Goal: Task Accomplishment & Management: Use online tool/utility

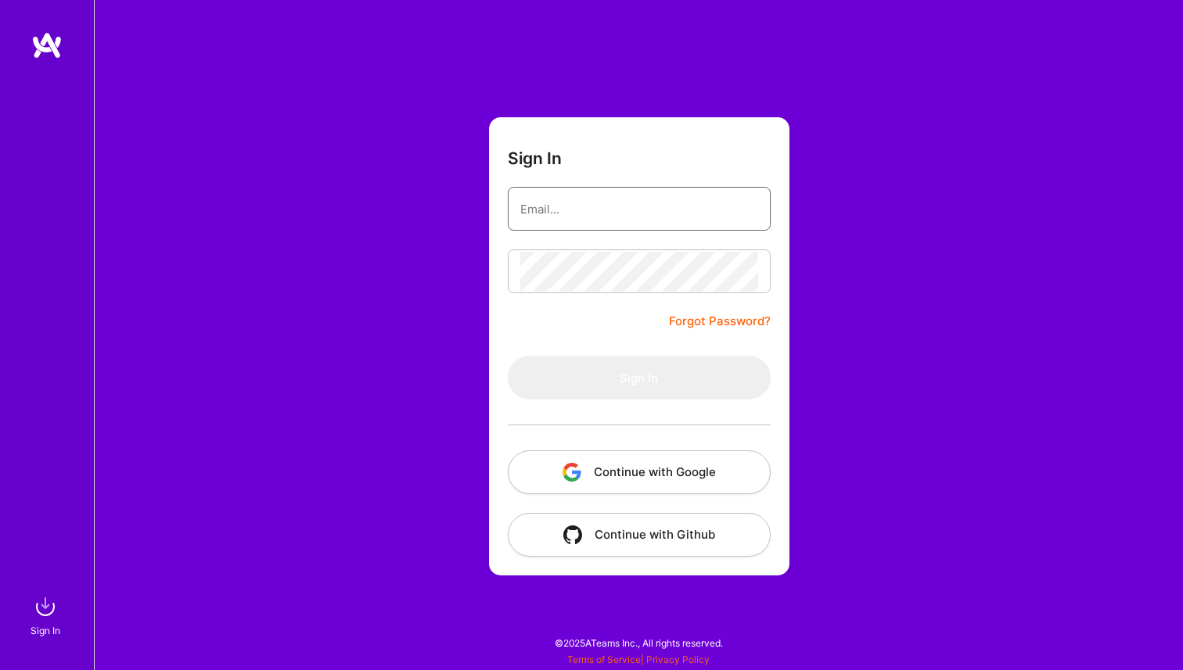
click at [581, 203] on input "email" at bounding box center [639, 209] width 238 height 40
type input "[PERSON_NAME][EMAIL_ADDRESS][PERSON_NAME][DOMAIN_NAME]"
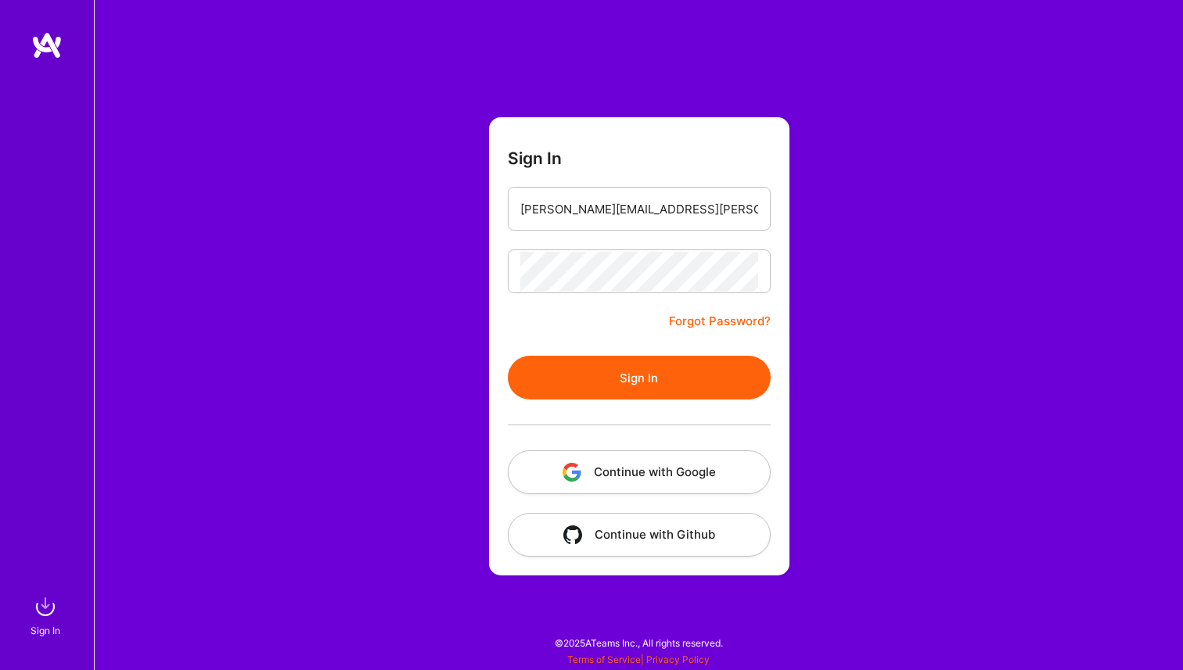
click at [650, 392] on button "Sign In" at bounding box center [639, 378] width 263 height 44
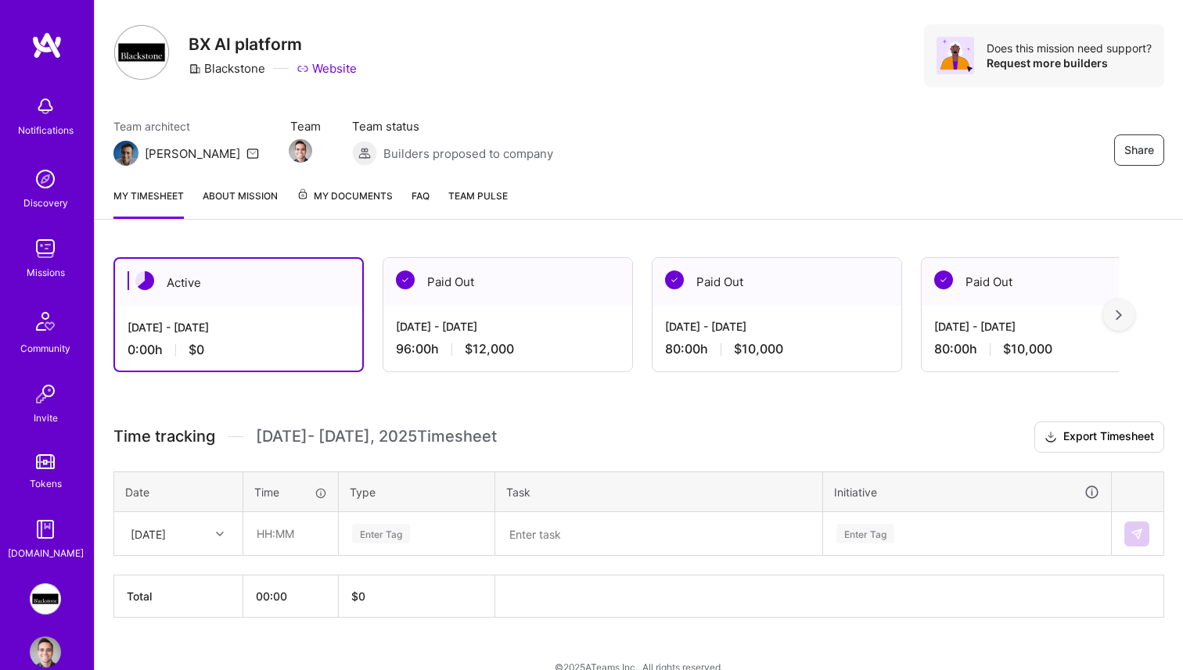
scroll to position [54, 0]
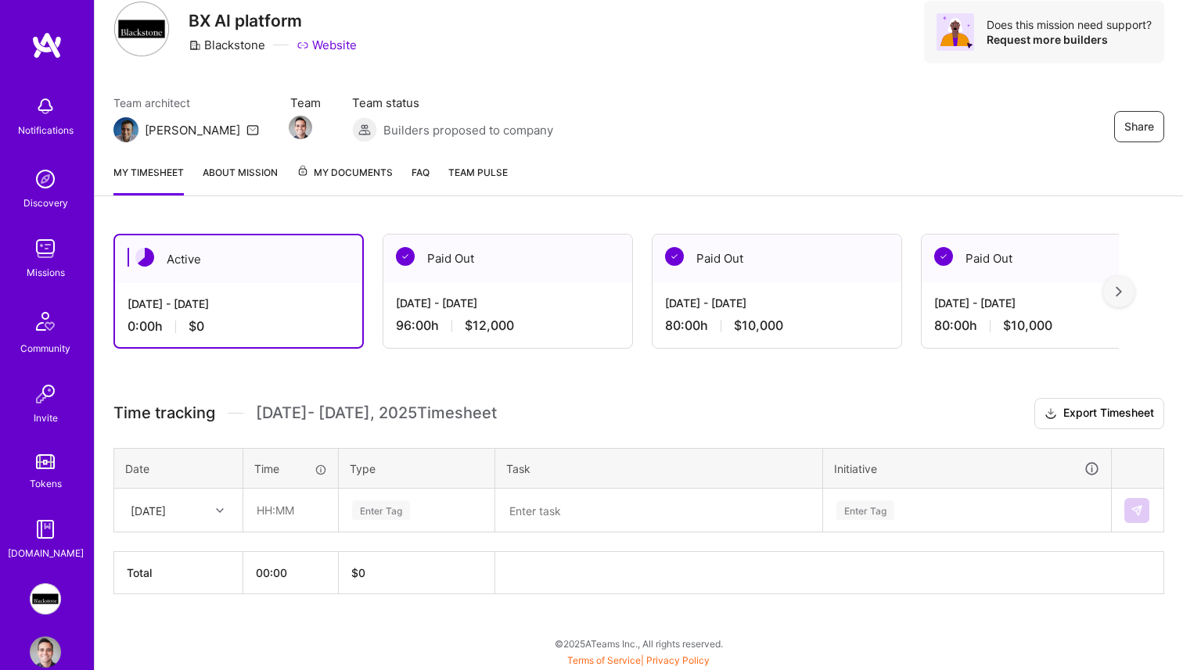
click at [207, 531] on div "[DATE]" at bounding box center [178, 510] width 127 height 41
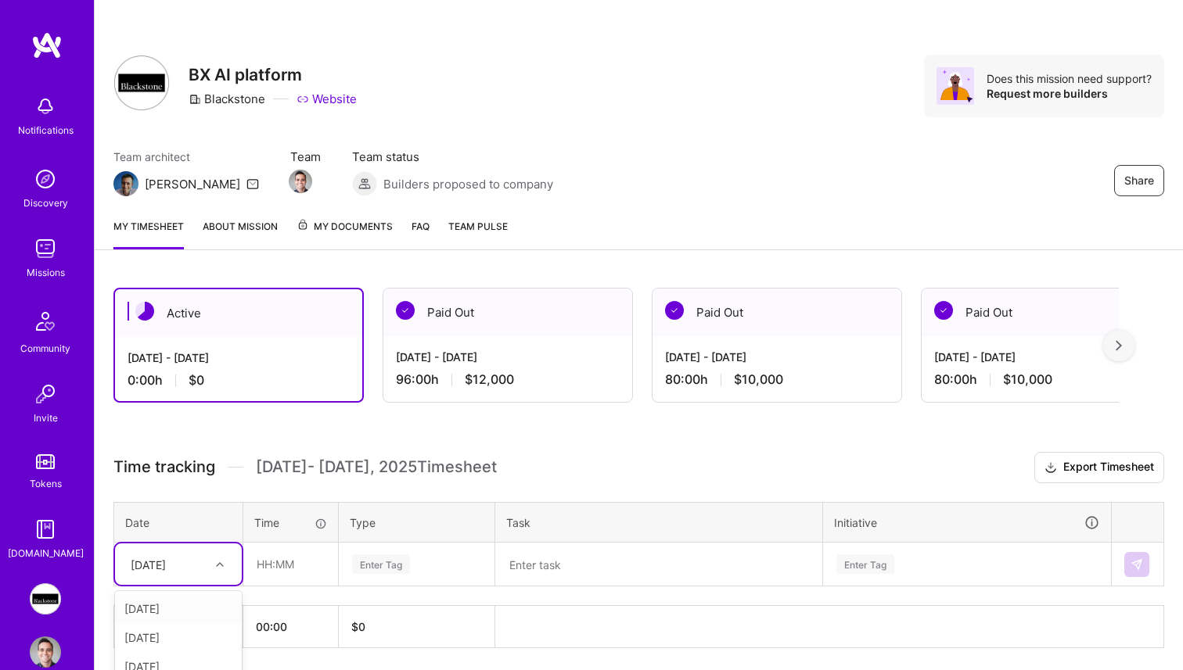
click at [186, 602] on div "[DATE]" at bounding box center [178, 609] width 127 height 29
click at [295, 579] on input "text" at bounding box center [290, 564] width 93 height 41
type input "08:00"
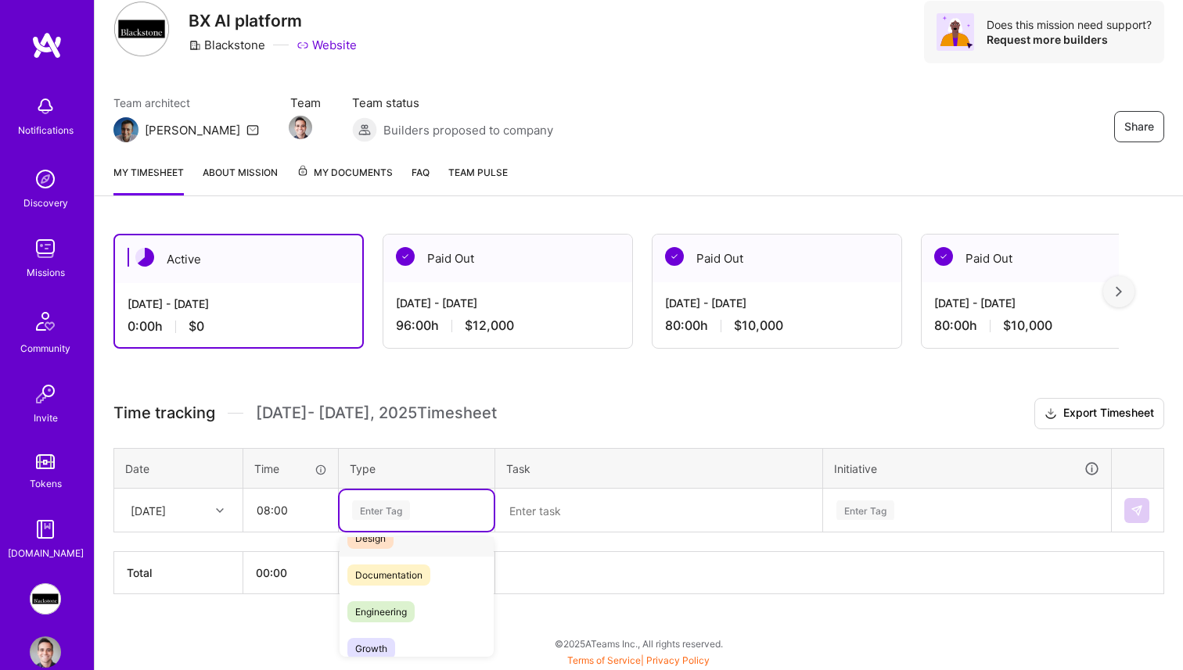
scroll to position [92, 0]
click at [404, 586] on span "Engineering" at bounding box center [380, 580] width 67 height 21
click at [558, 509] on textarea at bounding box center [659, 511] width 324 height 41
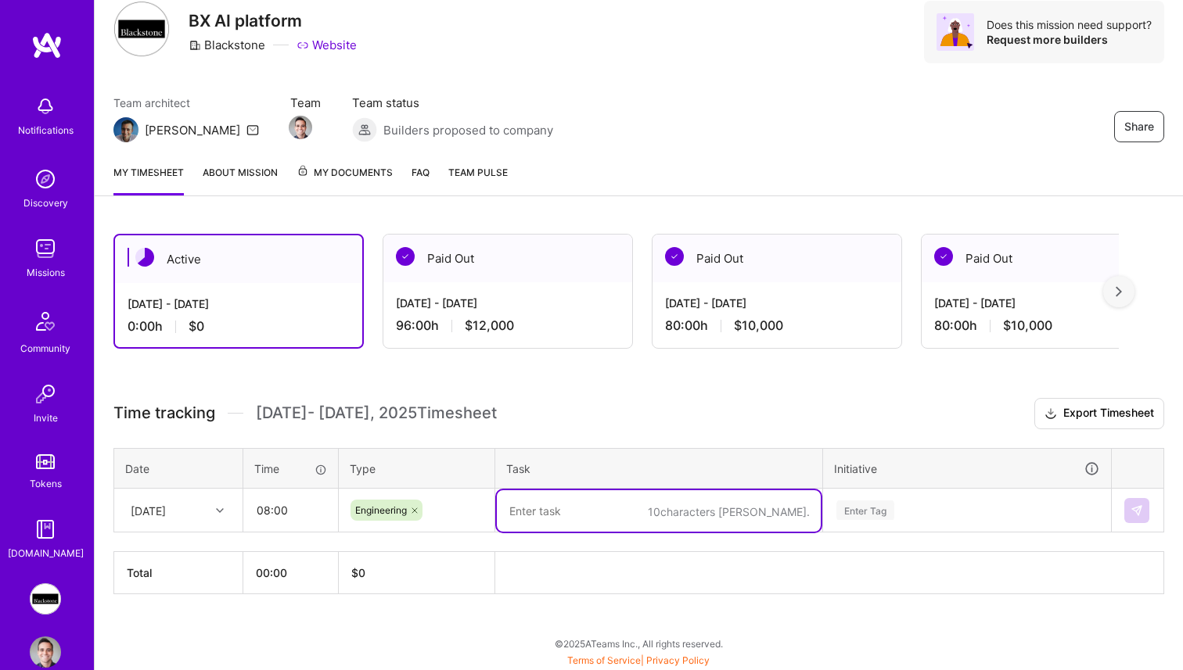
type textarea "D"
type textarea "V"
type textarea "Doc AI V1 remaining tasks"
click at [1011, 520] on div "Enter Tag" at bounding box center [967, 511] width 286 height 41
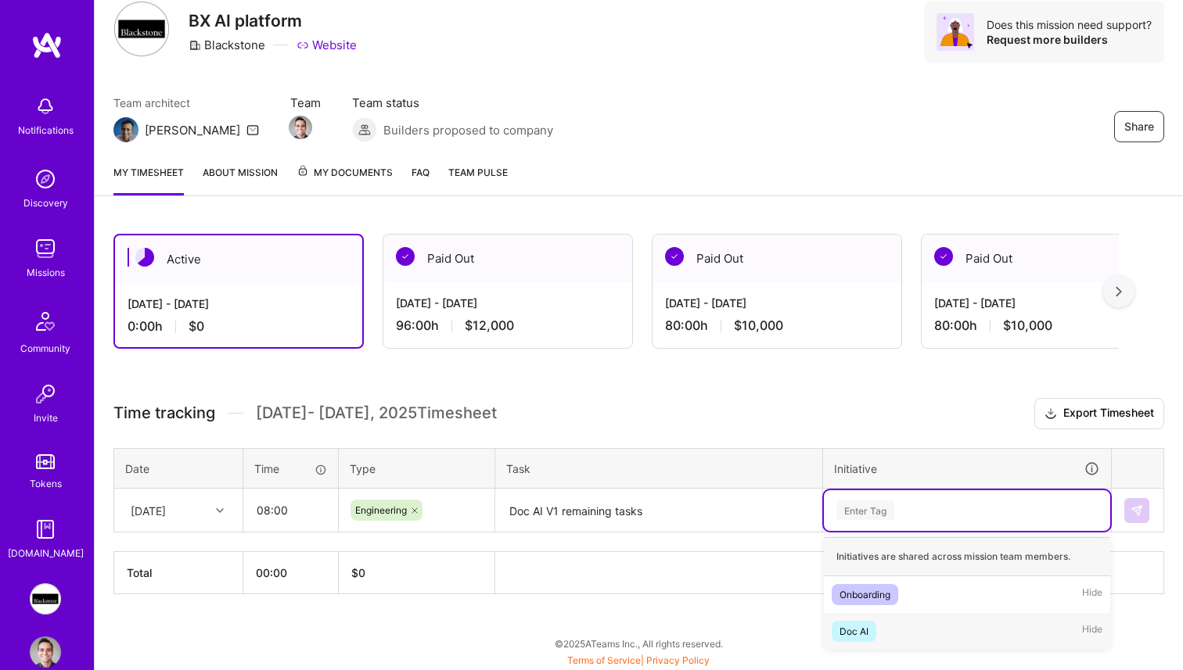
click at [930, 632] on div "Doc AI Hide" at bounding box center [967, 631] width 286 height 37
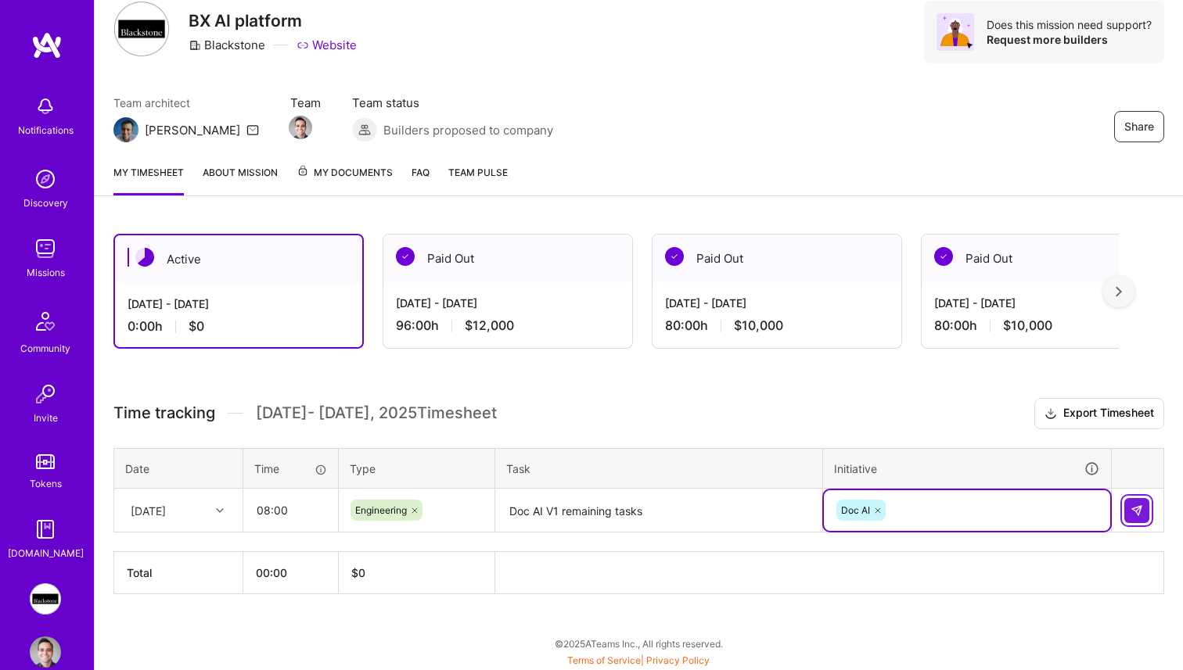
click at [1132, 511] on img at bounding box center [1136, 511] width 13 height 13
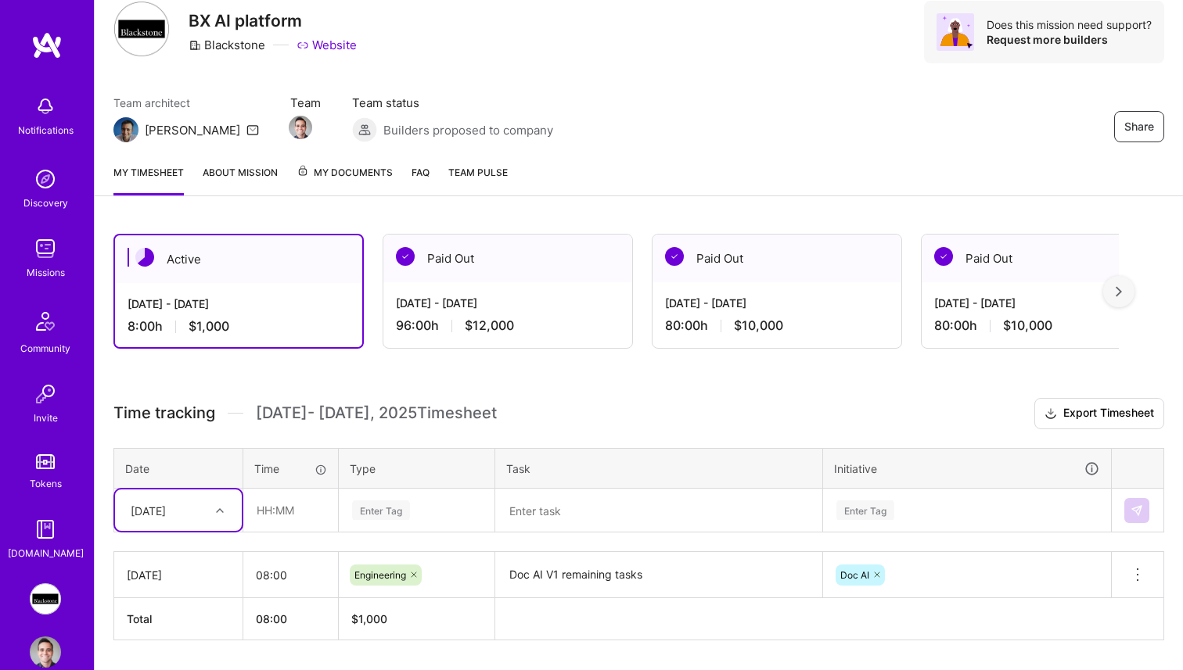
scroll to position [100, 0]
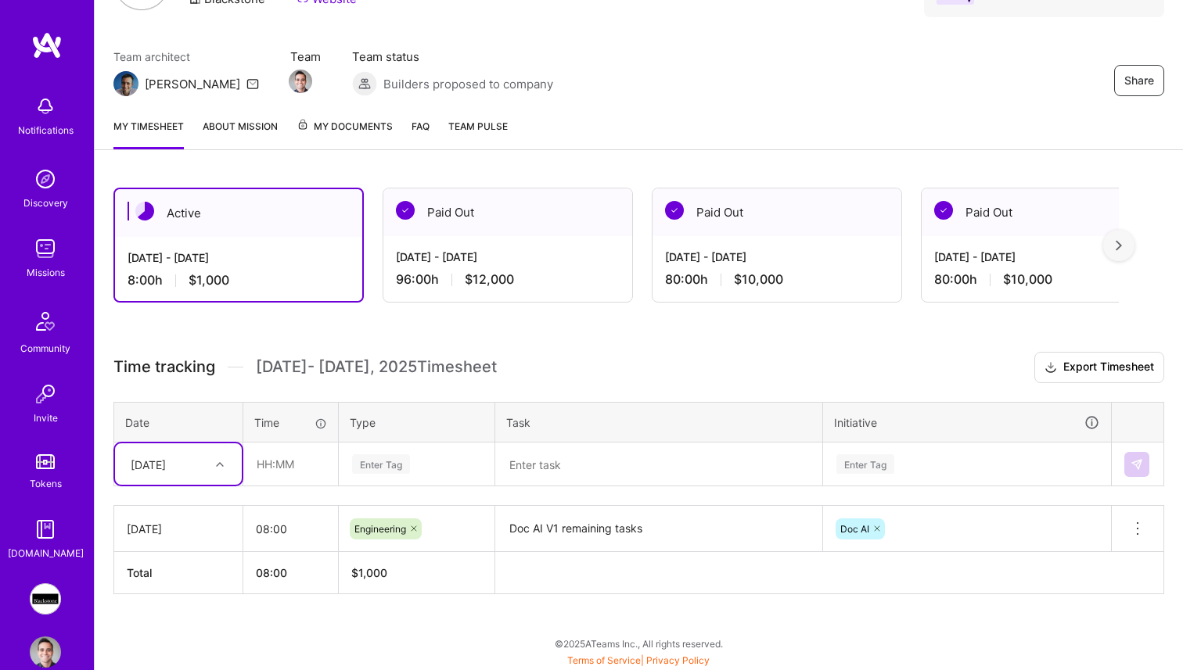
click at [172, 485] on div "option [DATE], selected. Select is focused ,type to refine list, press Down to …" at bounding box center [178, 464] width 127 height 41
click at [167, 562] on div "[DATE]" at bounding box center [178, 566] width 127 height 29
click at [308, 472] on input "text" at bounding box center [290, 464] width 93 height 41
type input "08:00"
click at [455, 470] on div "Enter Tag" at bounding box center [416, 465] width 132 height 20
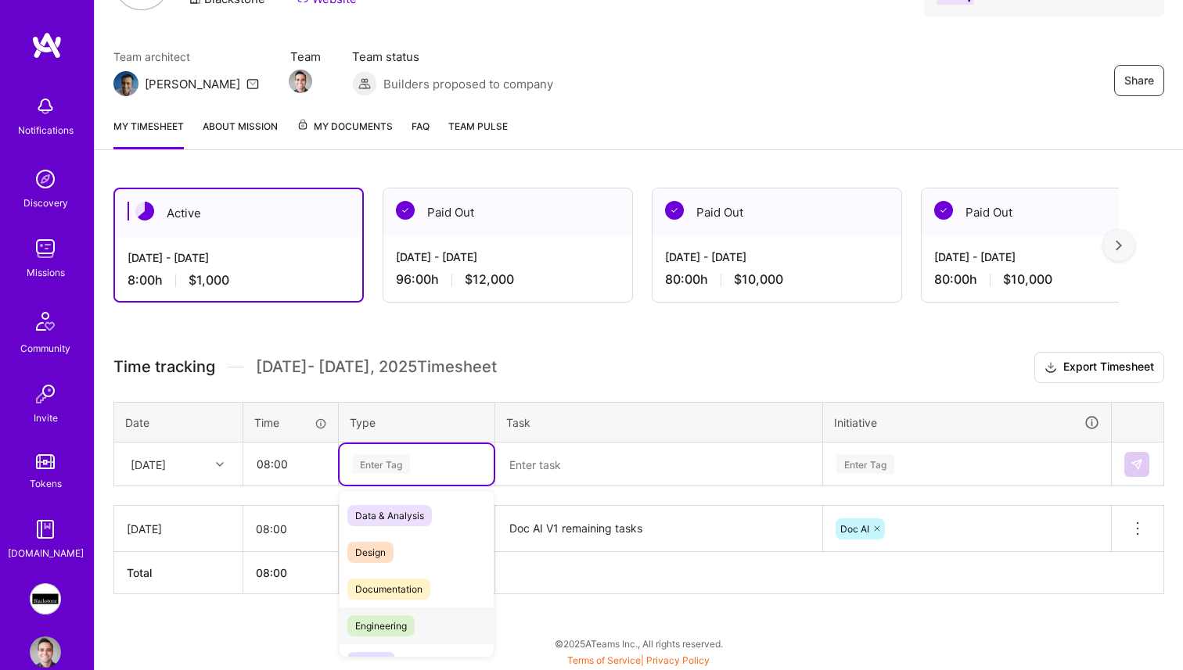
click at [429, 620] on div "Engineering" at bounding box center [417, 626] width 154 height 37
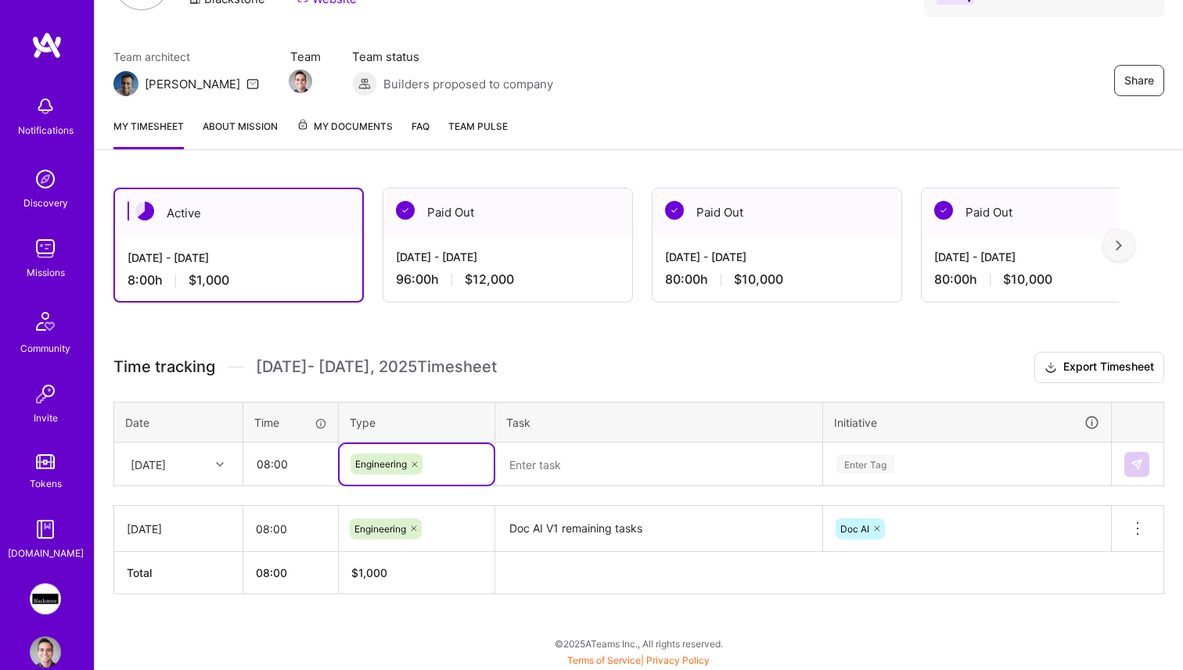
click at [596, 520] on textarea "Doc AI V1 remaining tasks" at bounding box center [659, 529] width 324 height 43
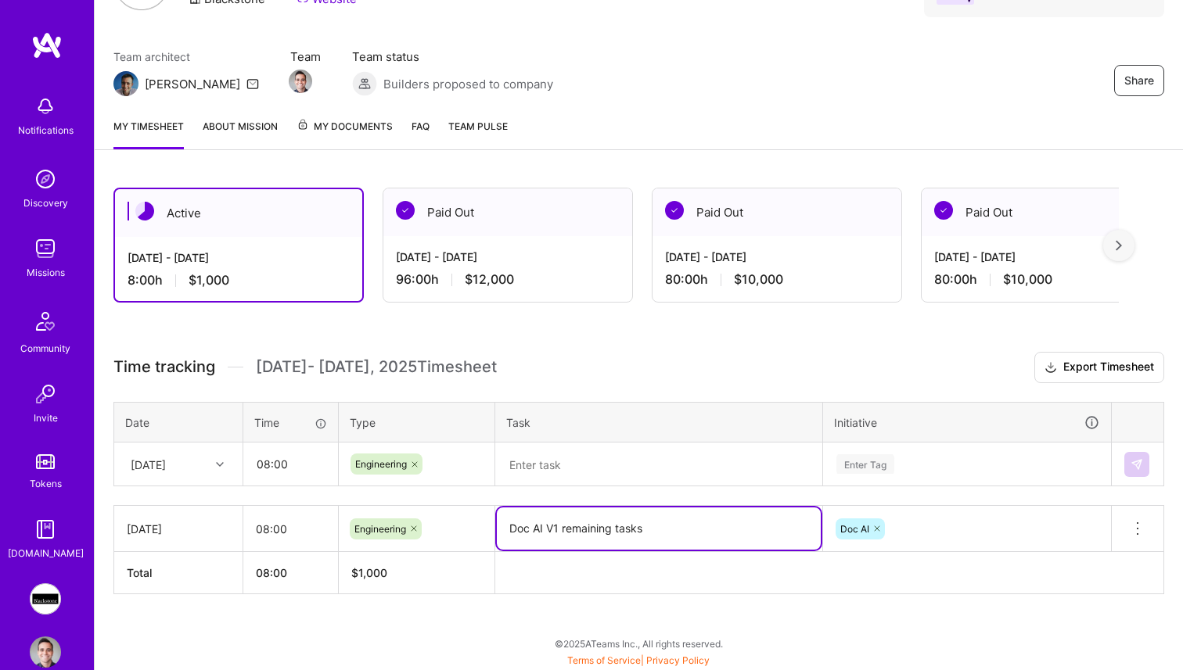
click at [596, 520] on textarea "Doc AI V1 remaining tasks" at bounding box center [659, 529] width 324 height 42
click at [613, 462] on textarea at bounding box center [659, 464] width 324 height 41
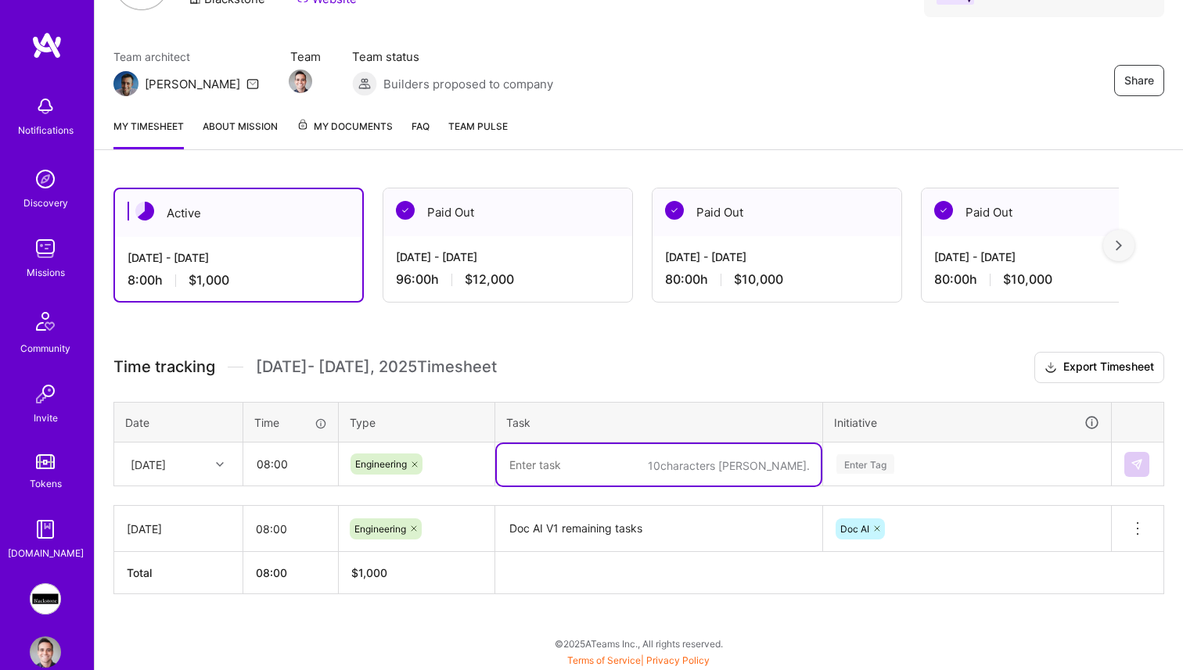
paste textarea "Doc AI V1 remaining tasks"
type textarea "Doc AI V1 remaining tasks"
click at [976, 455] on div "Enter Tag" at bounding box center [967, 465] width 264 height 20
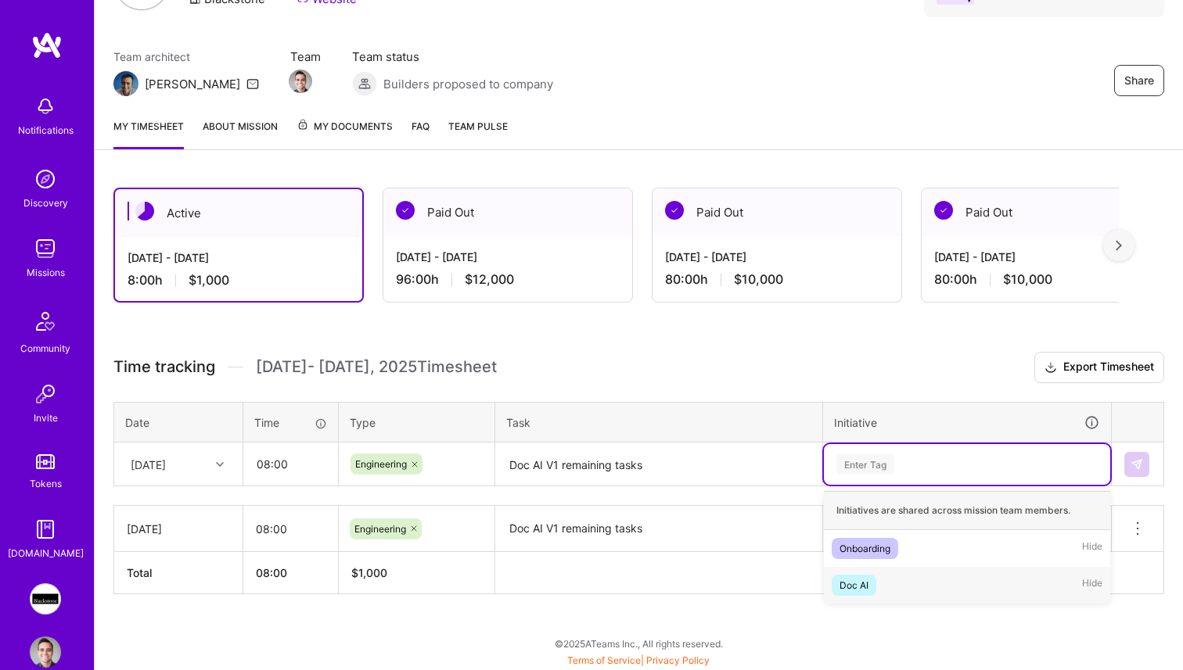
click at [857, 582] on div "Doc AI" at bounding box center [853, 585] width 29 height 16
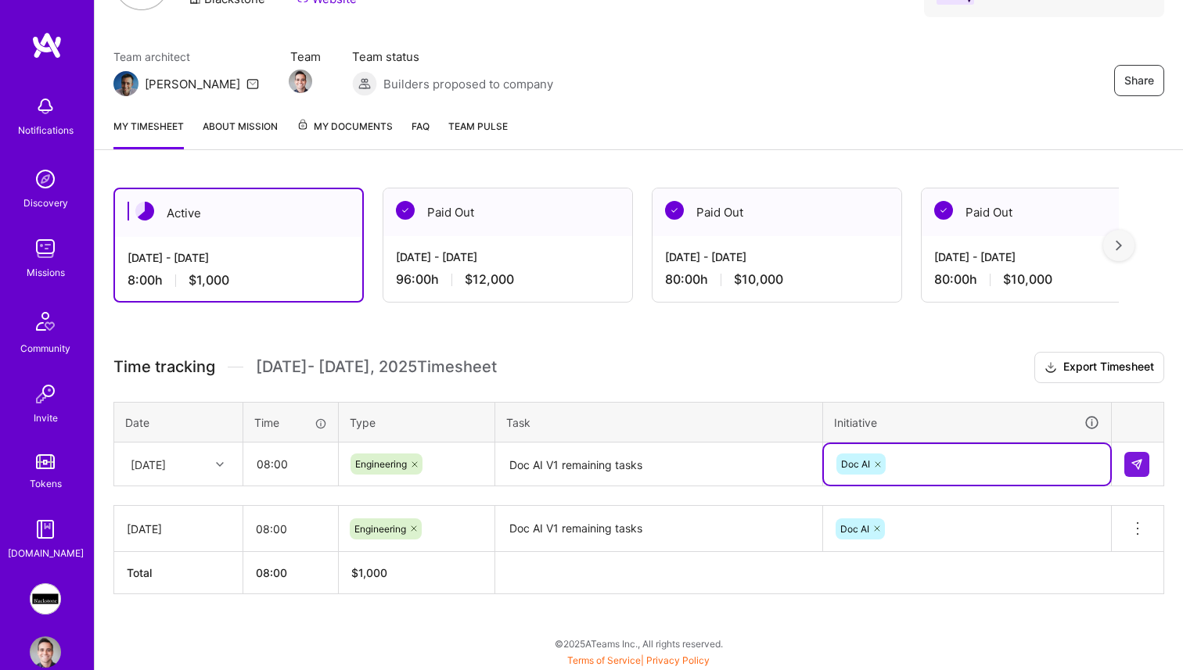
click at [1141, 480] on td at bounding box center [1138, 465] width 52 height 44
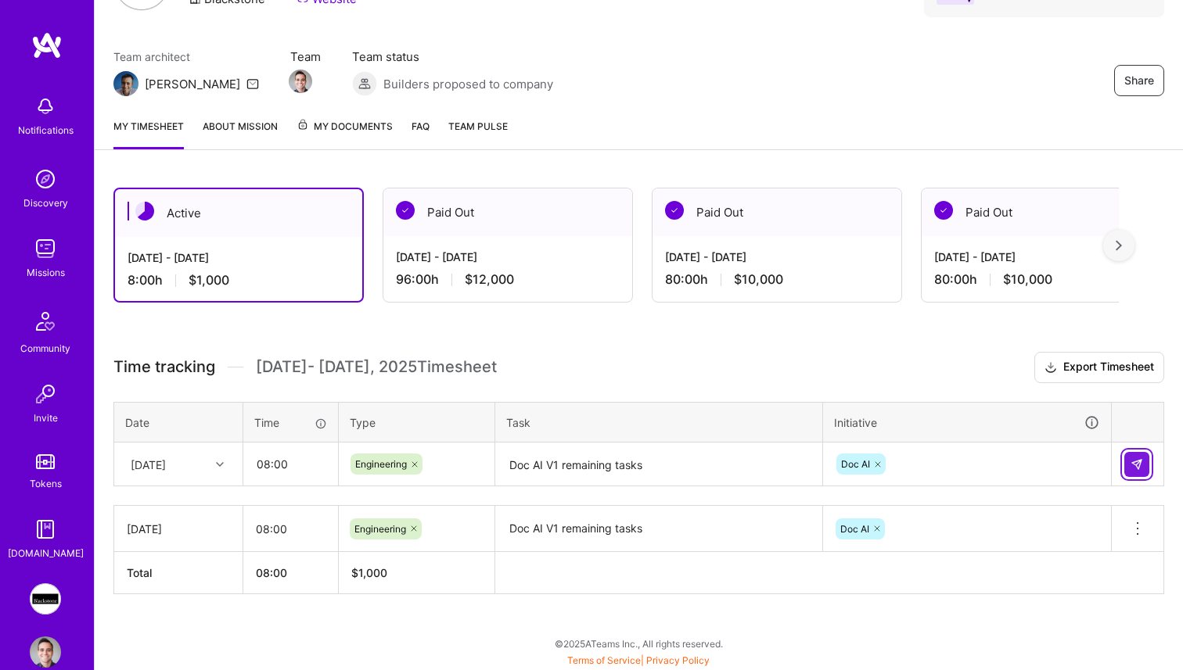
click at [1141, 473] on button at bounding box center [1136, 464] width 25 height 25
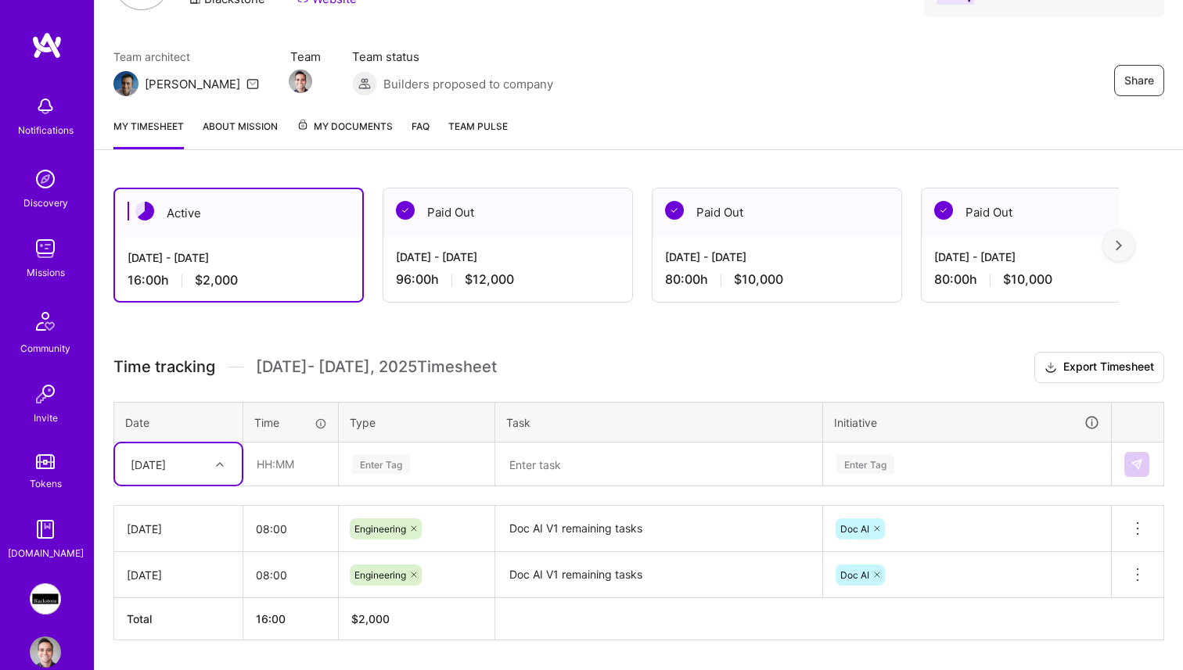
scroll to position [146, 0]
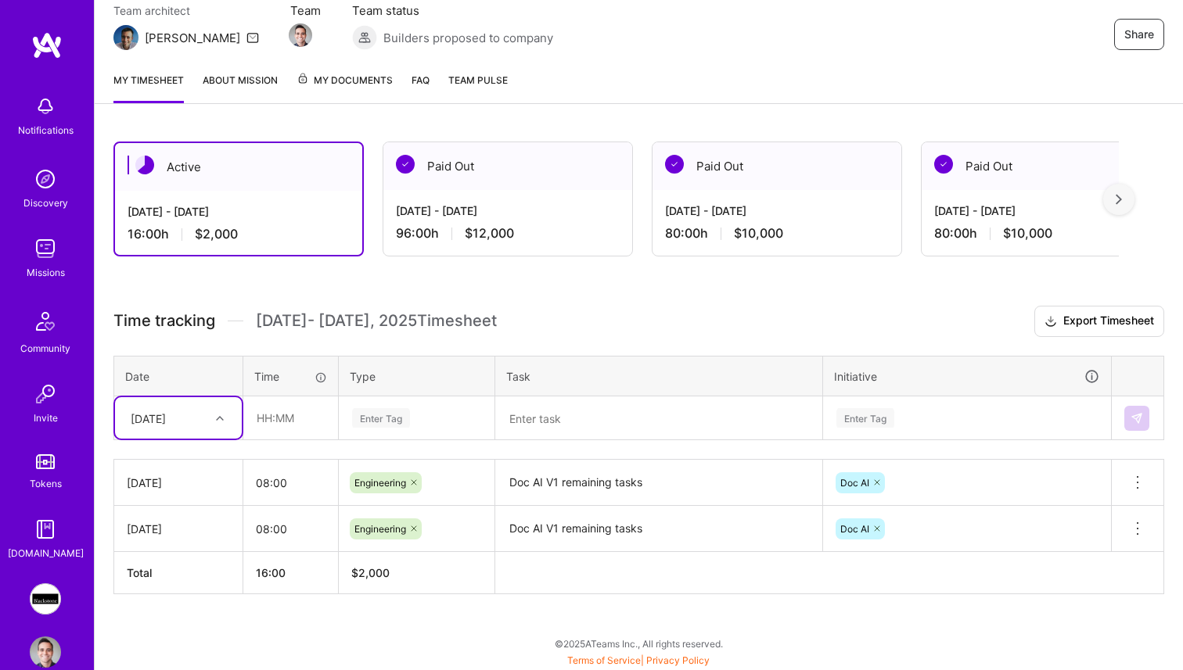
click at [170, 439] on div "option [DATE], selected. Select is focused ,type to refine list, press Down to …" at bounding box center [178, 417] width 127 height 41
click at [181, 554] on div "[DATE]" at bounding box center [178, 549] width 127 height 29
click at [302, 414] on input "text" at bounding box center [290, 417] width 93 height 41
type input "08:00"
click at [422, 409] on div "Enter Tag" at bounding box center [416, 418] width 132 height 20
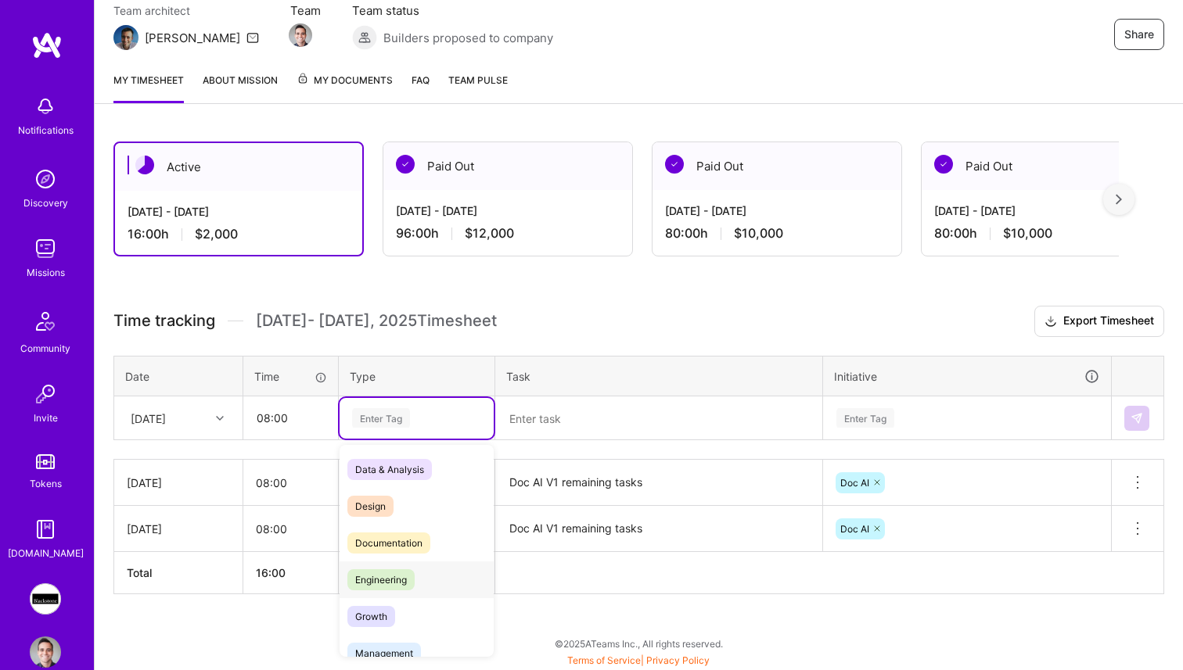
click at [388, 571] on span "Engineering" at bounding box center [380, 580] width 67 height 21
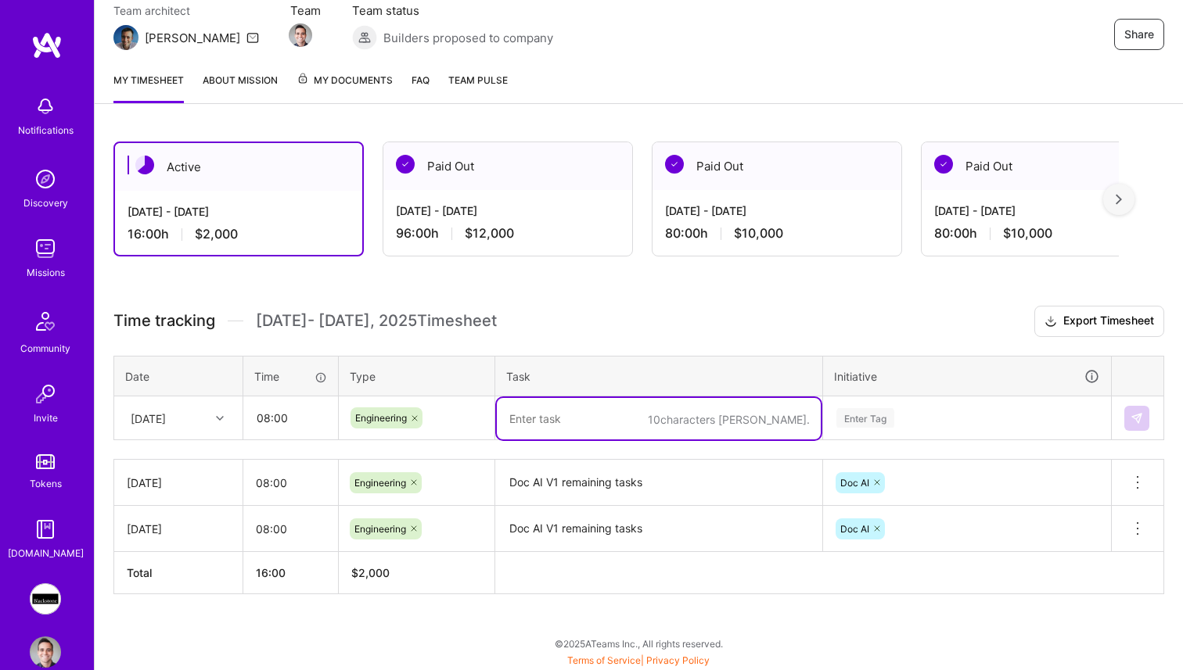
click at [602, 430] on textarea at bounding box center [659, 418] width 324 height 41
paste textarea "Doc AI V1 remaining tasks"
type textarea "Doc AI V1 remaining tasks"
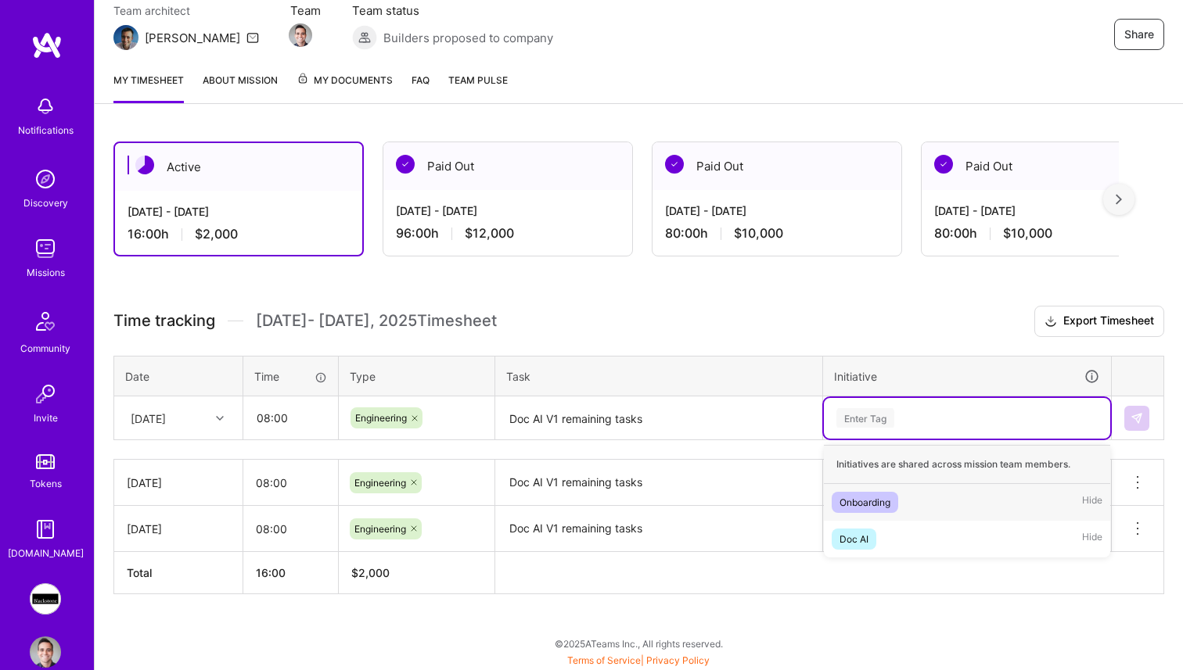
click at [1051, 421] on div "Enter Tag" at bounding box center [967, 418] width 264 height 20
click at [948, 538] on div "Doc AI Hide" at bounding box center [967, 539] width 286 height 37
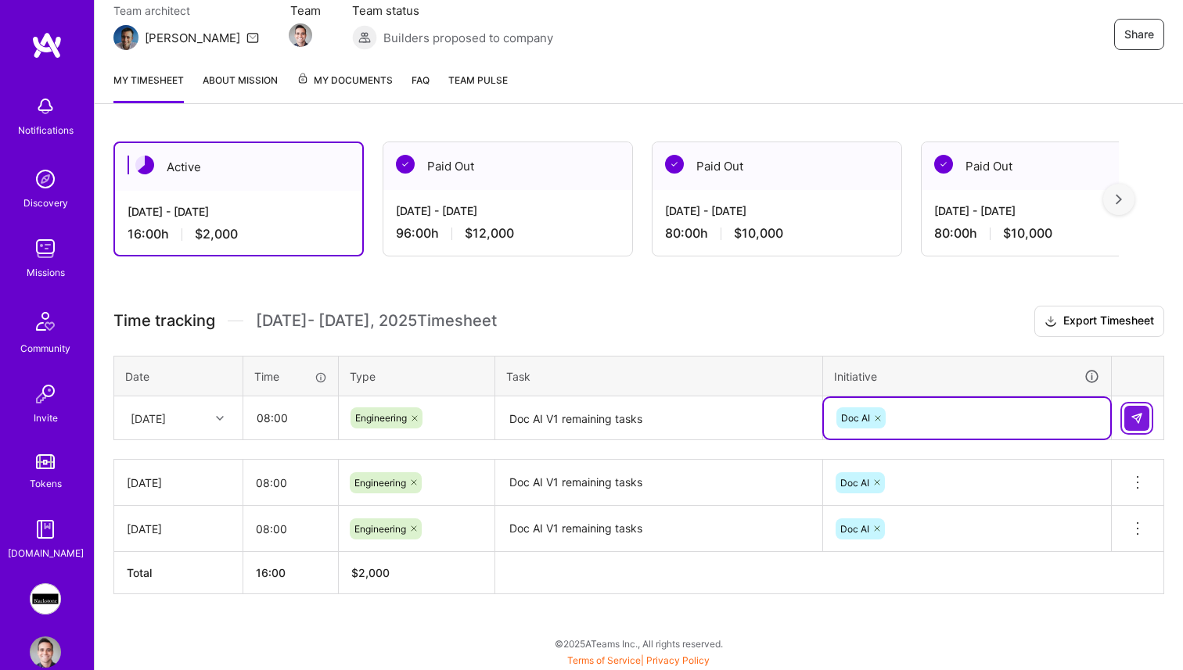
click at [1140, 420] on img at bounding box center [1136, 418] width 13 height 13
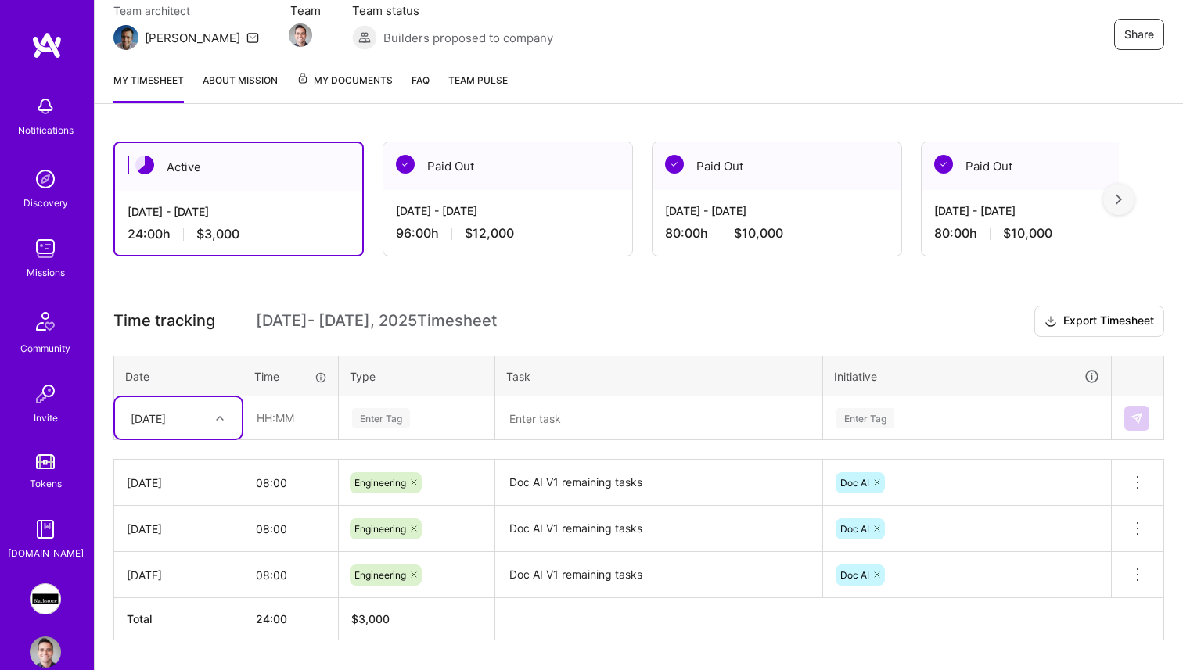
scroll to position [161, 0]
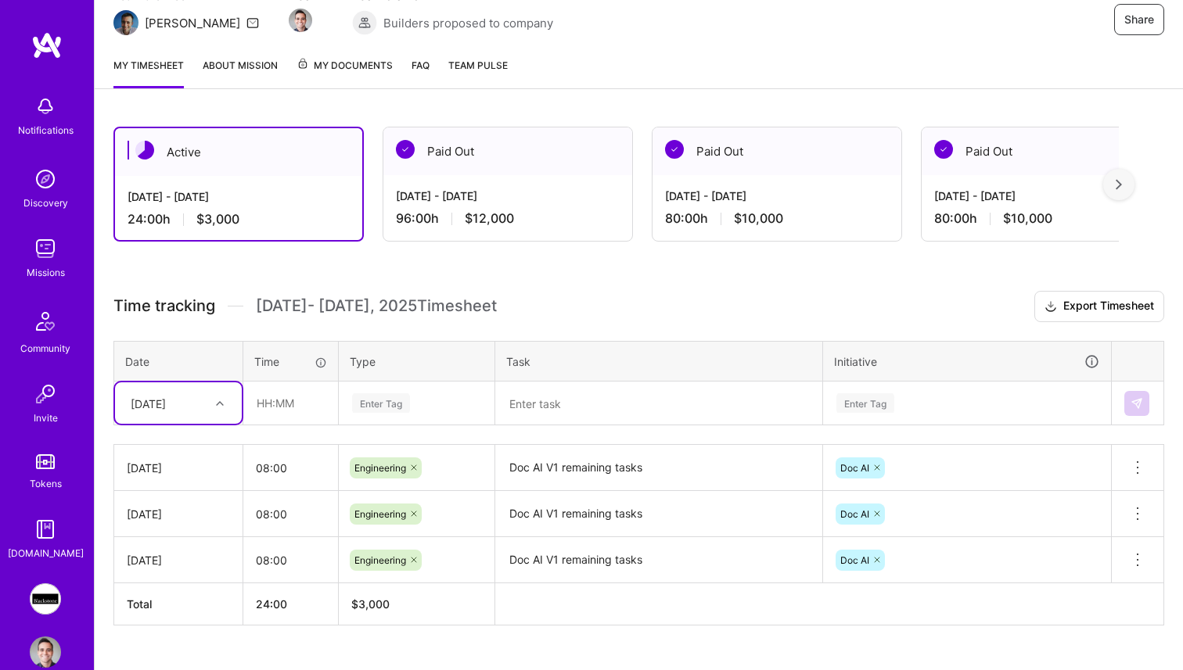
click at [181, 422] on div "[DATE]" at bounding box center [178, 403] width 127 height 41
click at [171, 508] on div "[DATE]" at bounding box center [178, 501] width 127 height 29
click at [280, 395] on input "text" at bounding box center [290, 403] width 93 height 41
type input "08:00"
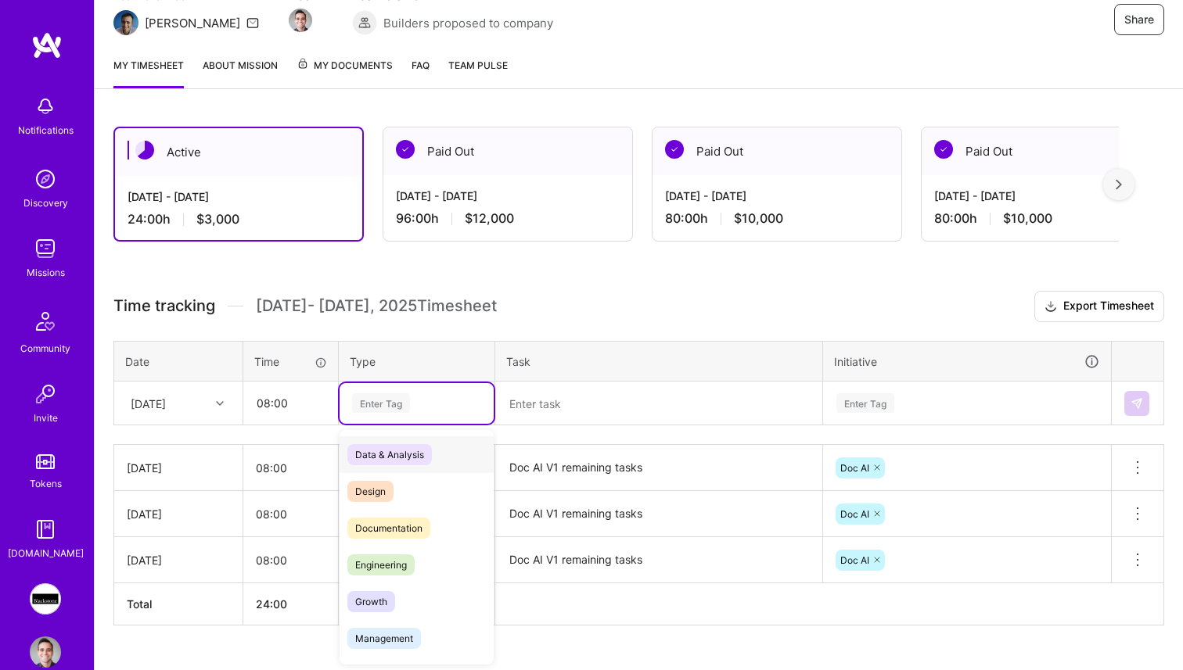
click at [418, 408] on div "Enter Tag" at bounding box center [416, 404] width 132 height 20
click at [401, 560] on span "Engineering" at bounding box center [380, 565] width 67 height 21
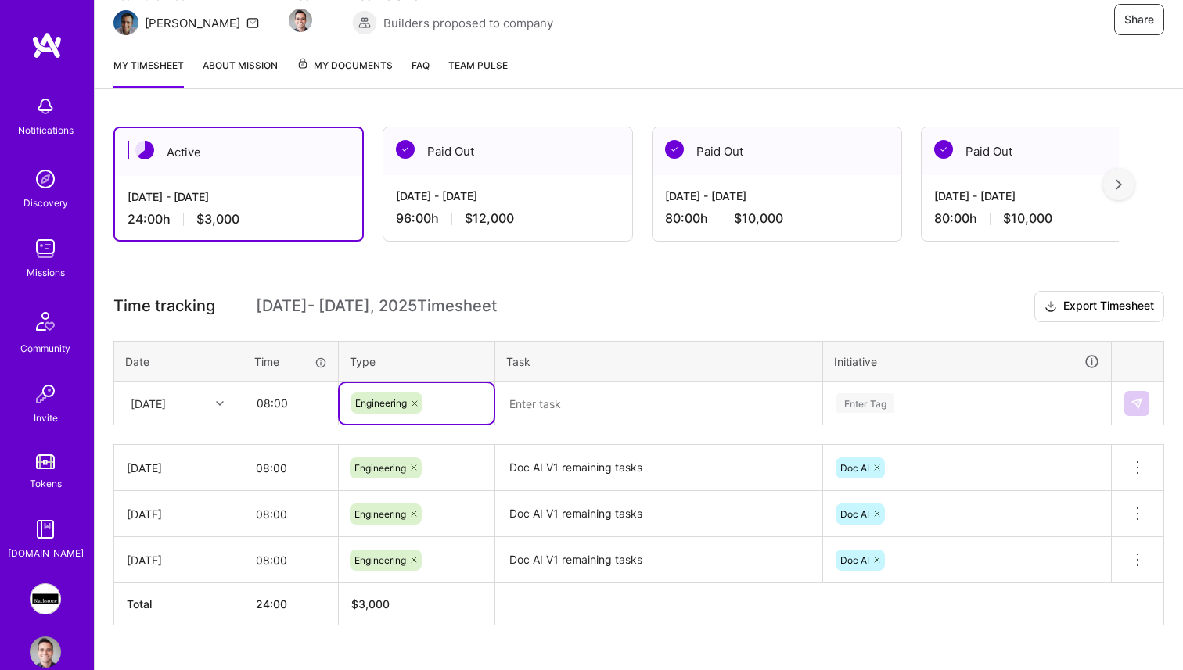
click at [602, 416] on textarea at bounding box center [659, 403] width 324 height 41
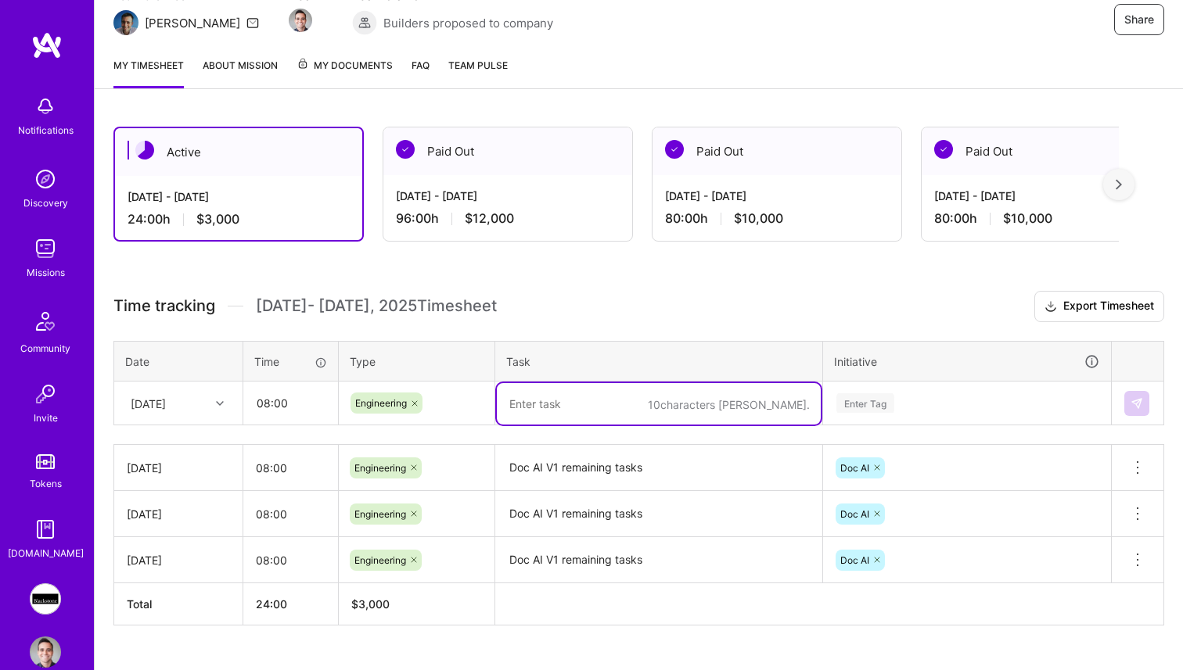
paste textarea "Doc AI V1 remaining tasks"
type textarea "Doc AI V1 remaining tasks"
click at [987, 427] on div "Time tracking [DATE] - [DATE] Timesheet Export Timesheet Date Time Type Task In…" at bounding box center [638, 458] width 1051 height 335
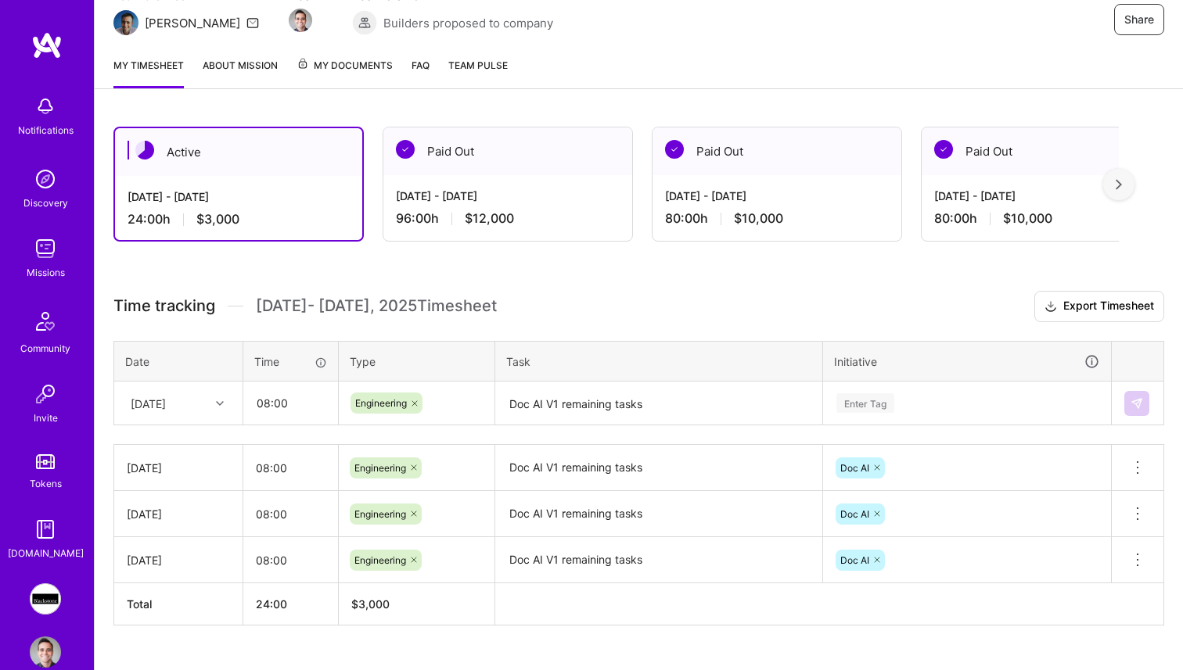
click at [987, 423] on td "Enter Tag" at bounding box center [967, 404] width 289 height 44
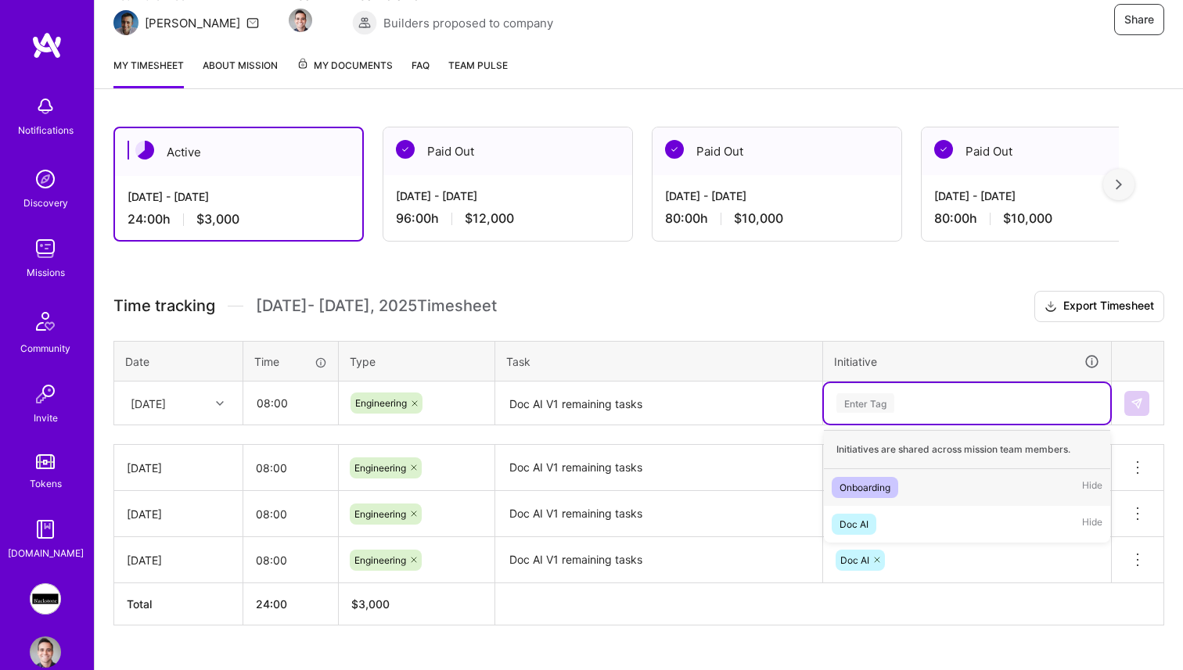
click at [987, 411] on div "Enter Tag" at bounding box center [967, 404] width 264 height 20
click at [903, 508] on div "Doc AI Hide" at bounding box center [967, 524] width 286 height 37
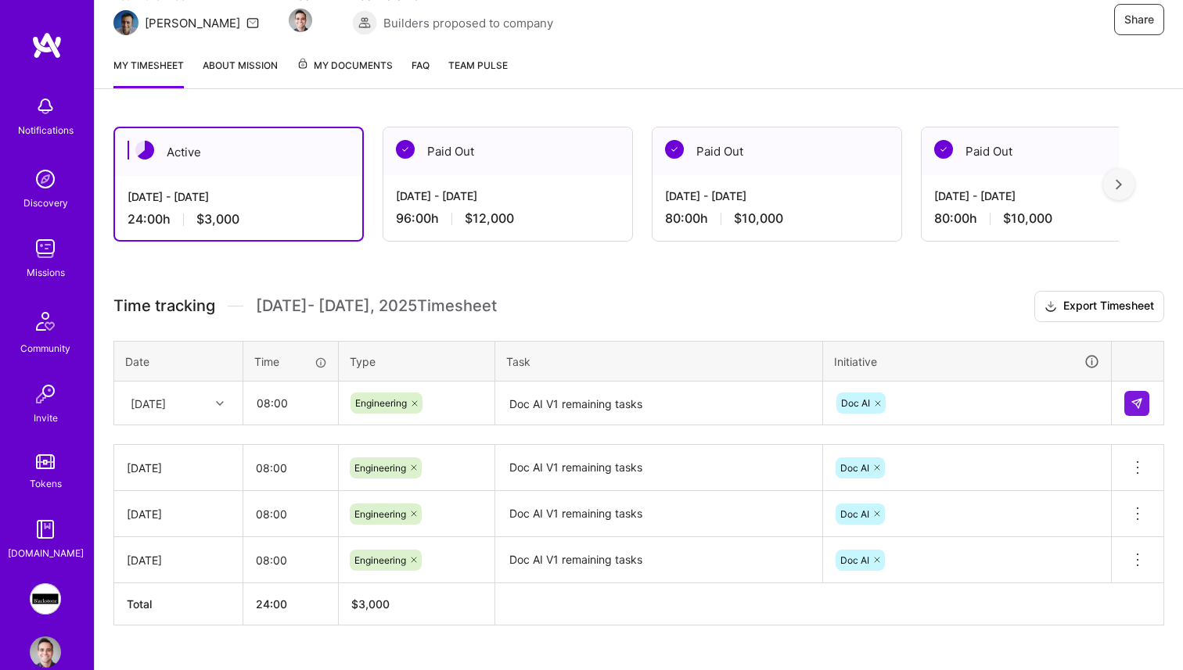
click at [1154, 406] on td at bounding box center [1138, 404] width 52 height 44
click at [1137, 406] on img at bounding box center [1136, 403] width 13 height 13
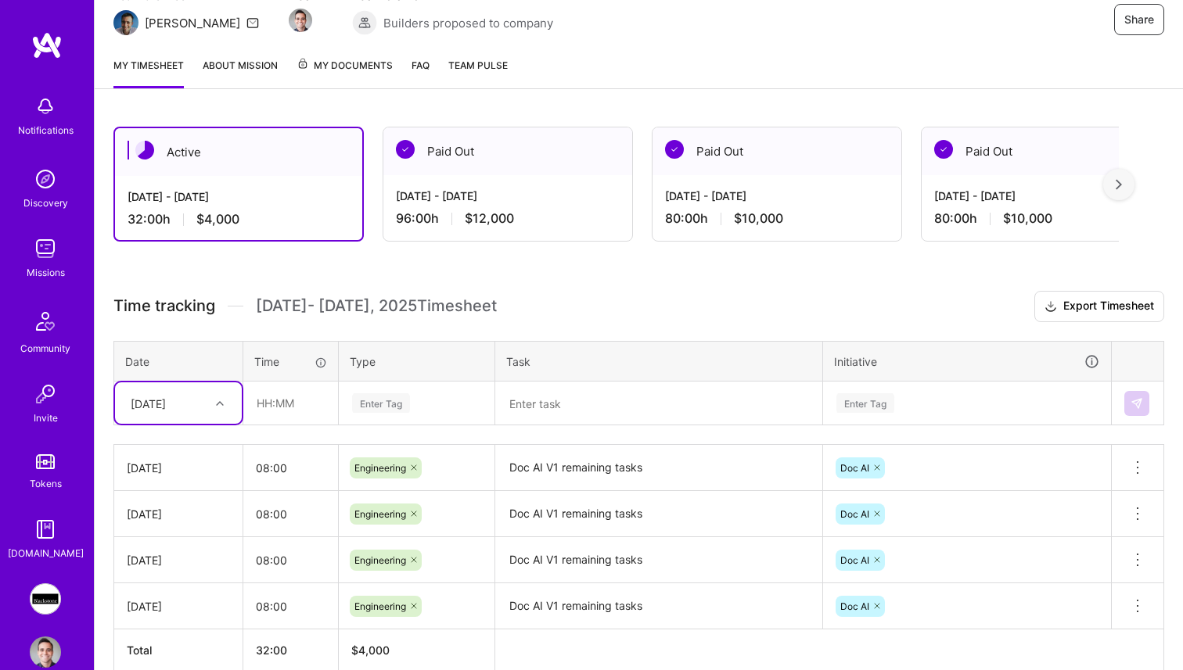
click at [231, 390] on div at bounding box center [222, 403] width 24 height 26
click at [190, 584] on div "[DATE]" at bounding box center [178, 592] width 127 height 29
click at [281, 397] on input "text" at bounding box center [290, 403] width 93 height 41
type input "08:00"
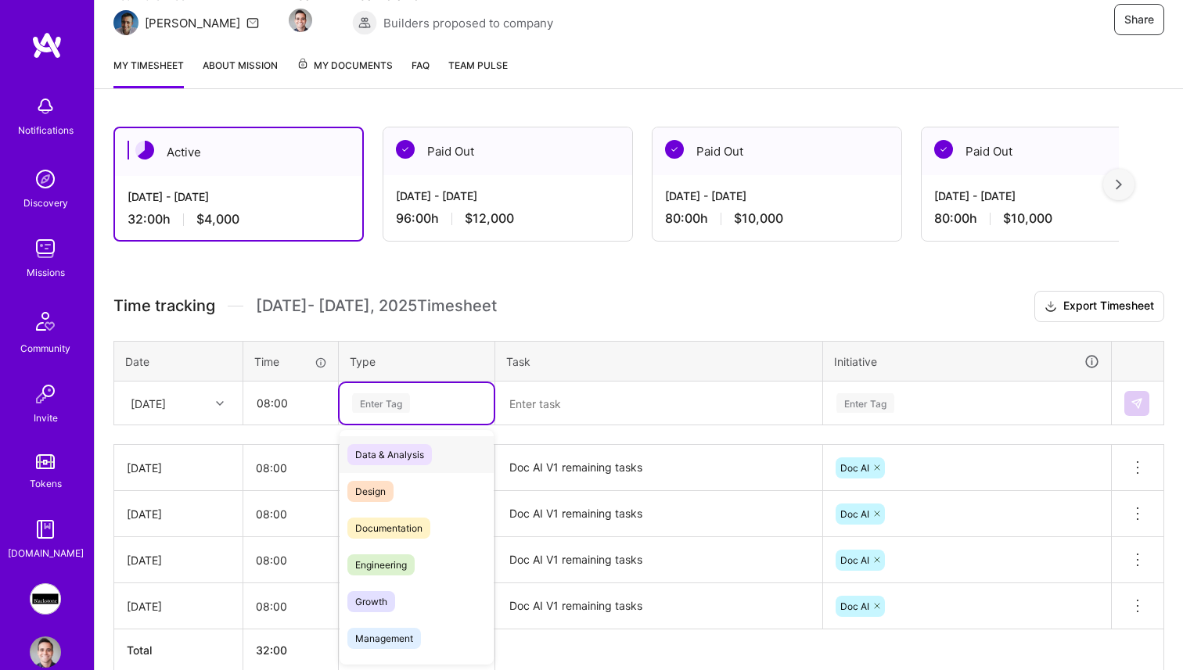
click at [411, 402] on div "Enter Tag" at bounding box center [416, 404] width 132 height 20
click at [372, 560] on span "Engineering" at bounding box center [380, 565] width 67 height 21
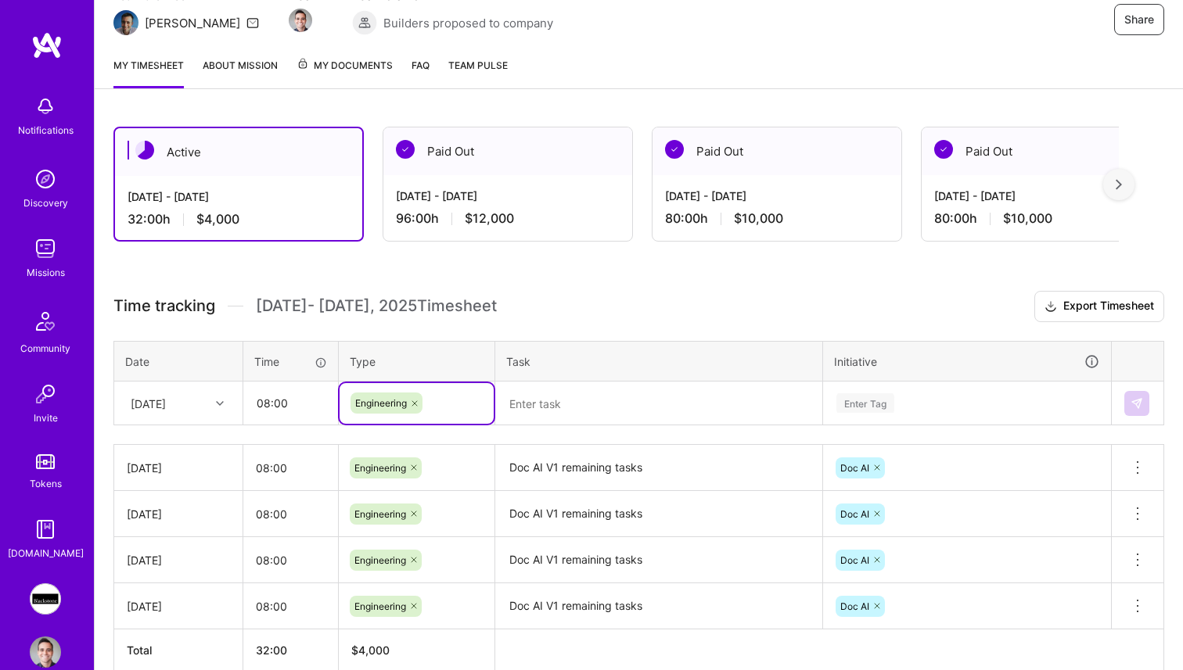
click at [584, 409] on textarea at bounding box center [659, 403] width 324 height 41
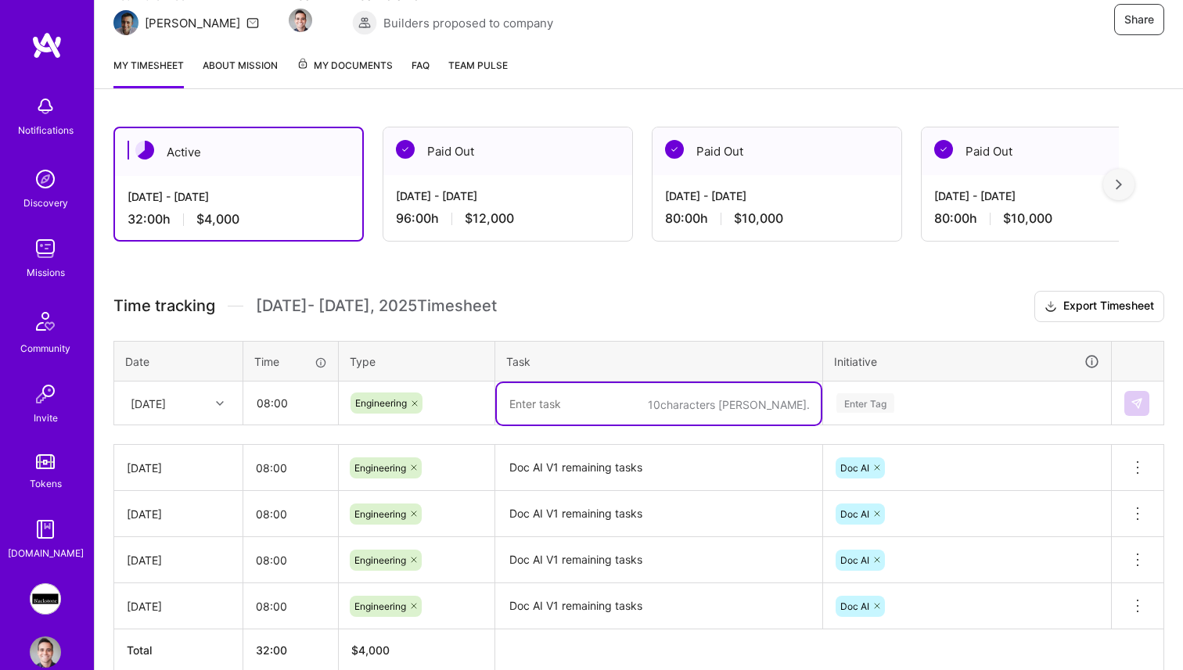
type textarea "V"
type textarea "d"
type textarea "V2 ramp up"
click at [983, 404] on div "Enter Tag" at bounding box center [967, 404] width 264 height 20
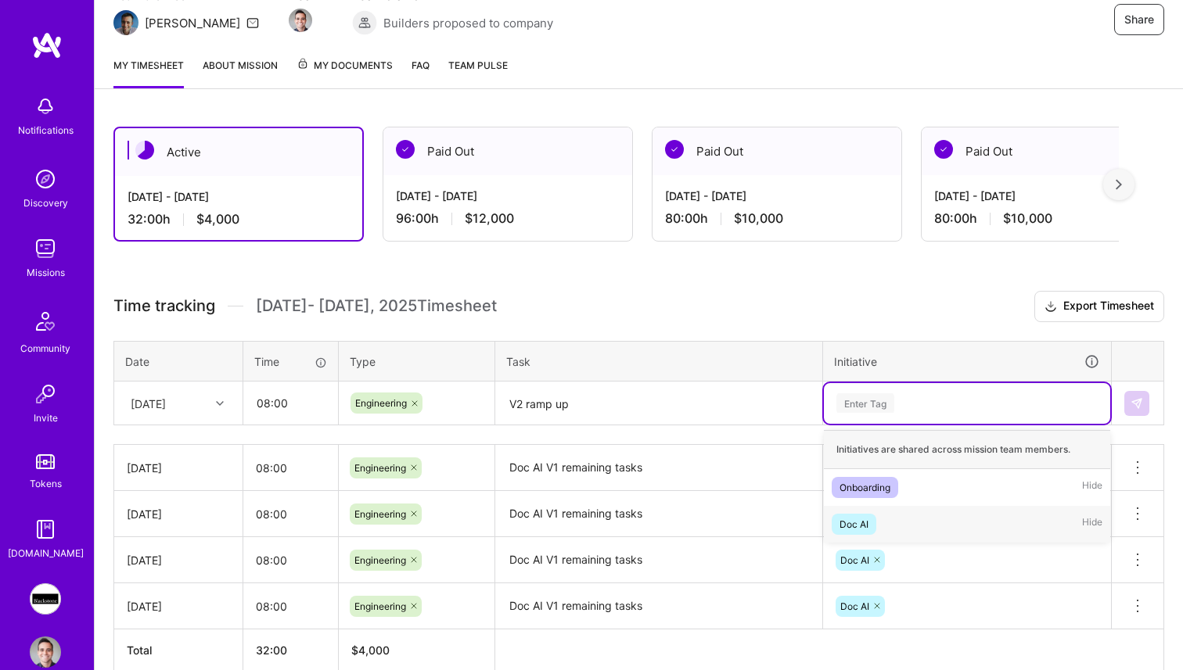
click at [921, 521] on div "Doc AI Hide" at bounding box center [967, 524] width 286 height 37
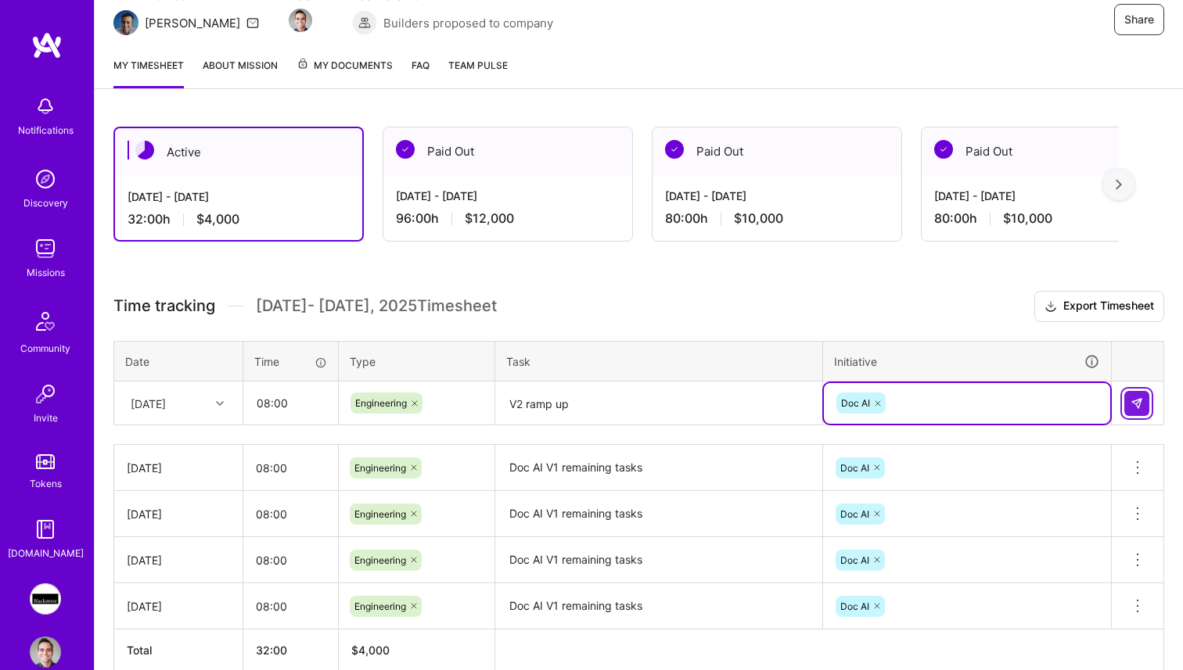
click at [1140, 404] on img at bounding box center [1136, 403] width 13 height 13
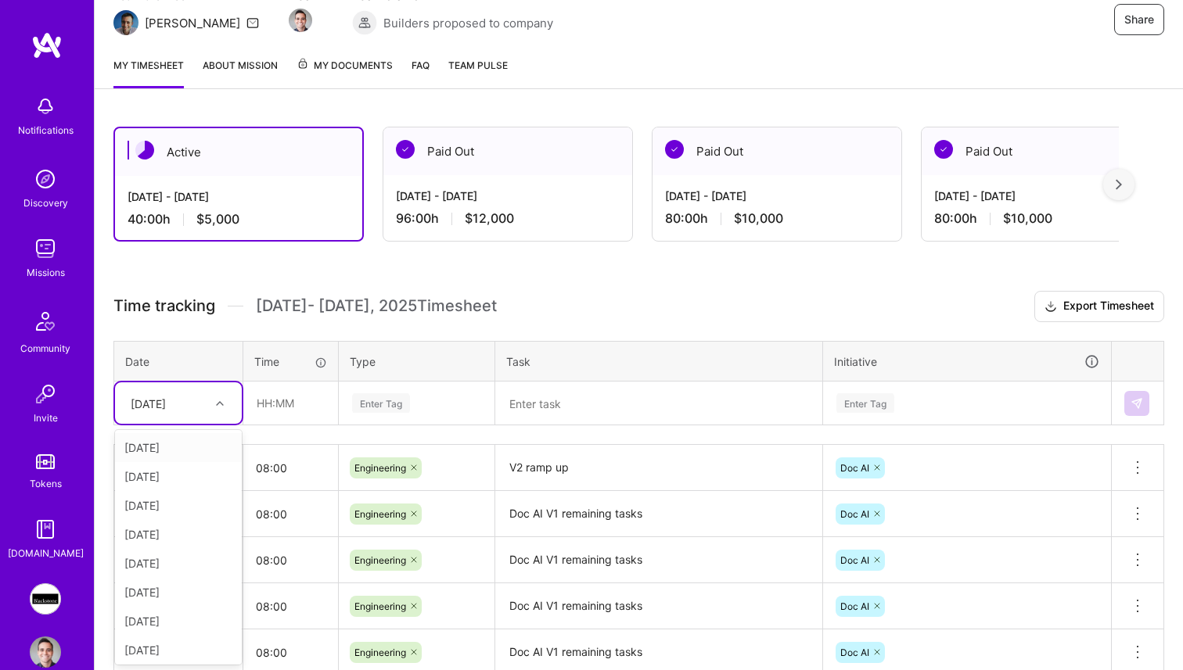
click at [166, 410] on div "[DATE]" at bounding box center [148, 403] width 35 height 16
click at [168, 586] on div "[DATE]" at bounding box center [178, 583] width 127 height 29
click at [293, 409] on input "text" at bounding box center [290, 403] width 93 height 41
type input "08:00"
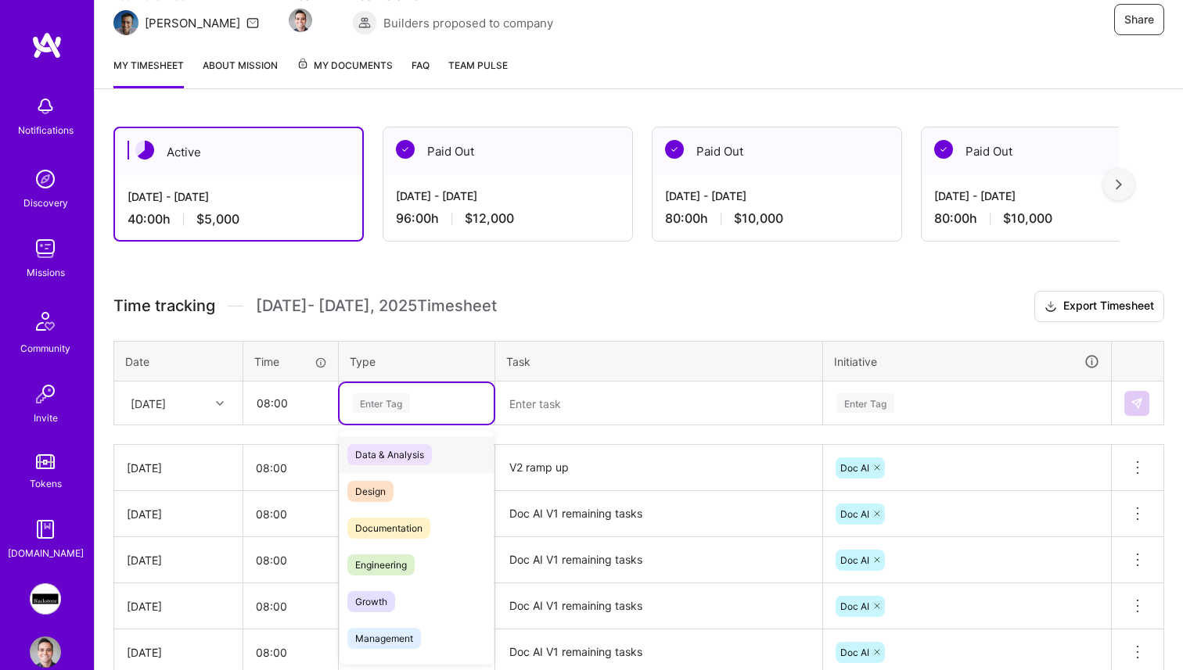
click at [369, 400] on div "Enter Tag" at bounding box center [381, 403] width 58 height 24
click at [378, 570] on span "Engineering" at bounding box center [380, 565] width 67 height 21
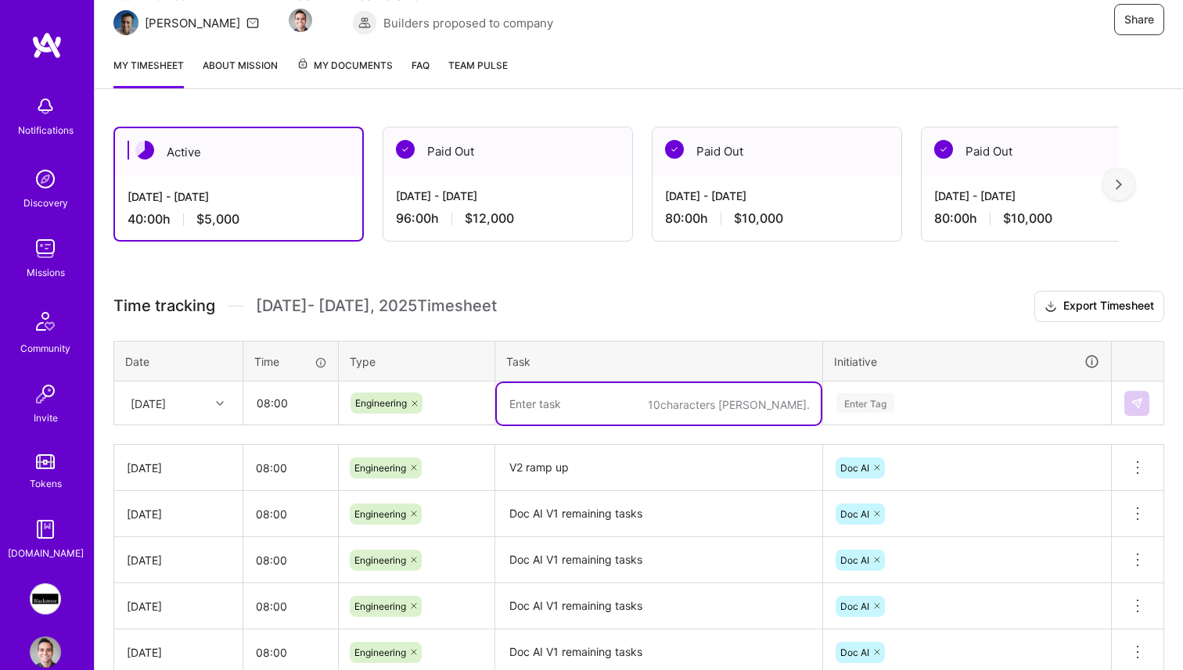
click at [608, 411] on textarea at bounding box center [659, 403] width 324 height 41
click at [545, 464] on textarea "V2 ramp up" at bounding box center [659, 468] width 324 height 43
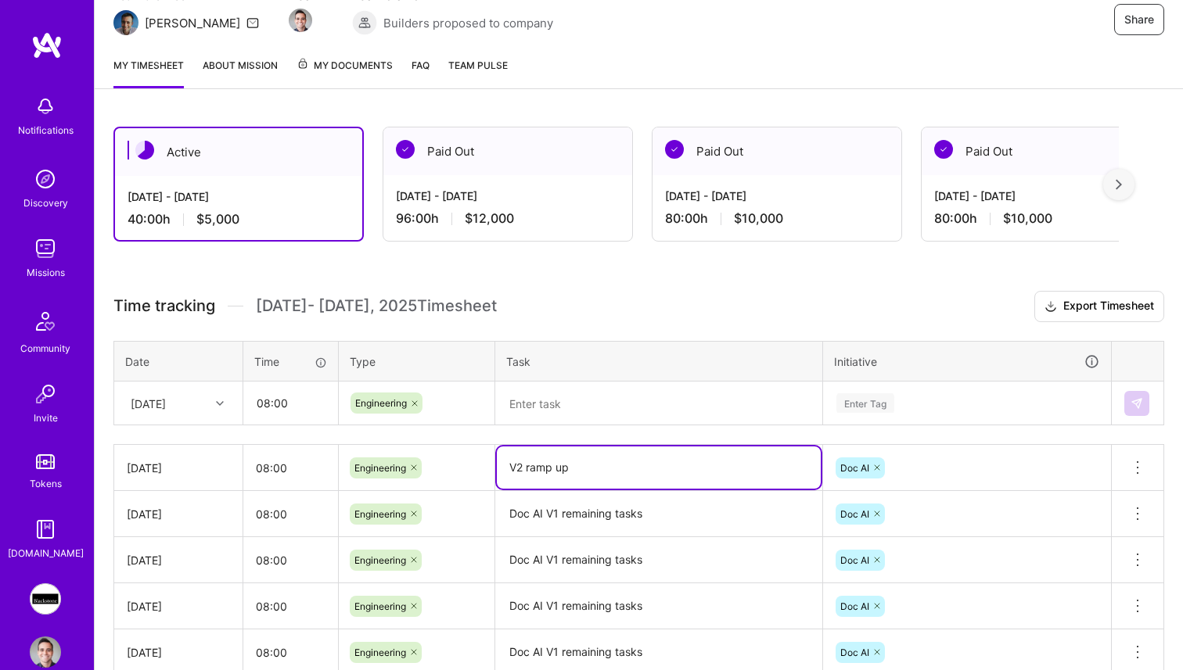
click at [545, 464] on textarea "V2 ramp up" at bounding box center [659, 468] width 324 height 42
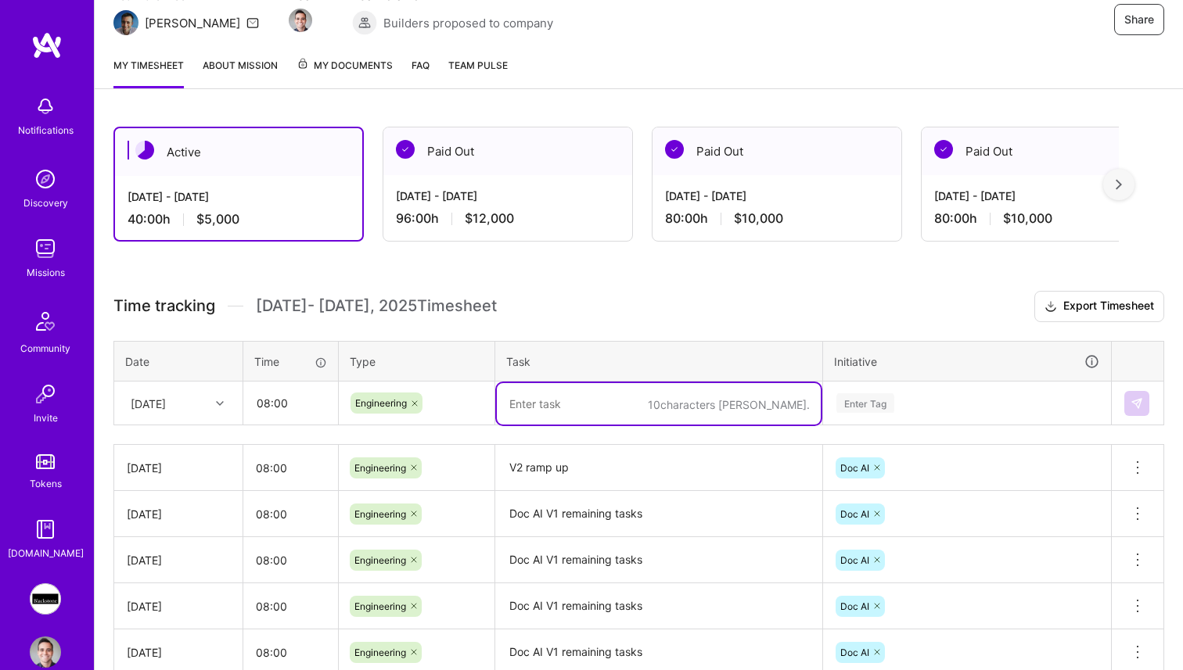
click at [590, 397] on textarea at bounding box center [659, 403] width 324 height 41
paste textarea "V2 ramp up"
type textarea "V2 ramp up"
click at [936, 402] on div "Enter Tag" at bounding box center [967, 404] width 264 height 20
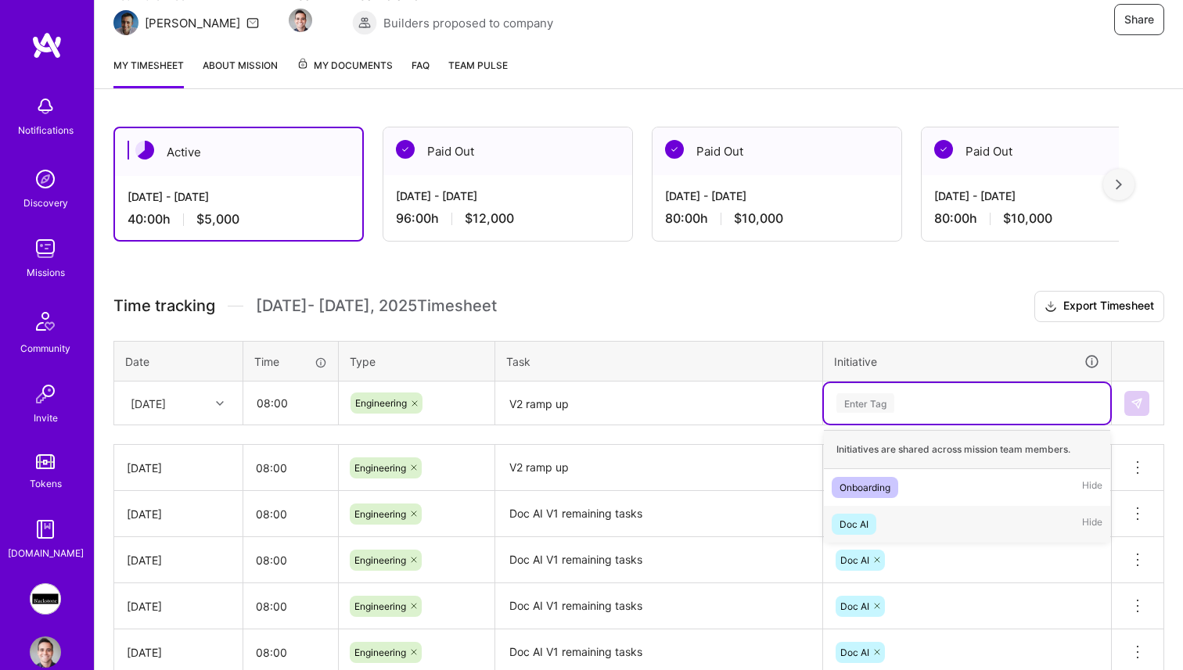
click at [906, 514] on div "Doc AI Hide" at bounding box center [967, 524] width 286 height 37
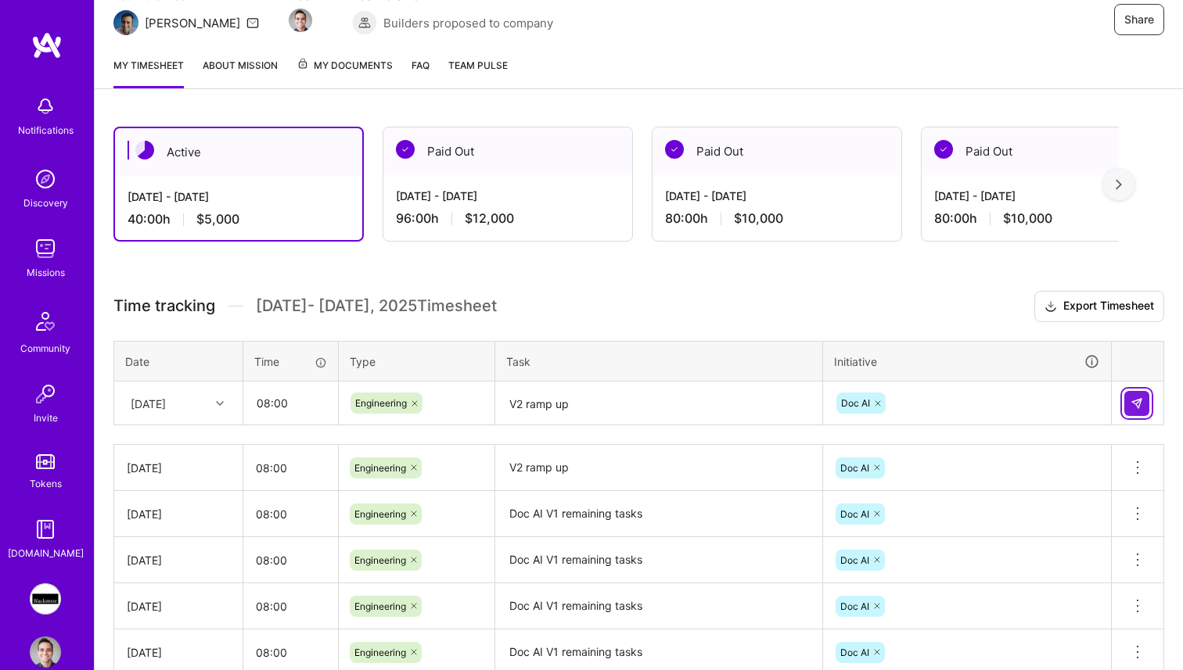
click at [1140, 401] on img at bounding box center [1136, 403] width 13 height 13
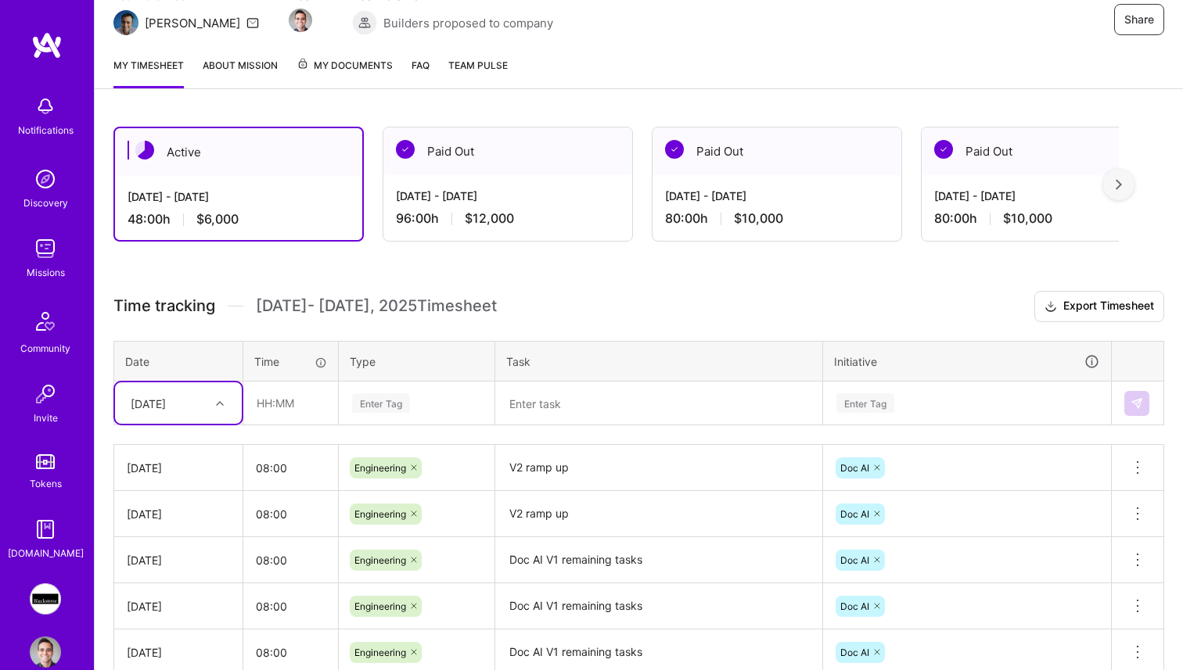
click at [193, 409] on div "[DATE]" at bounding box center [166, 403] width 87 height 26
click at [170, 640] on div "[DATE]" at bounding box center [178, 640] width 127 height 29
click at [282, 413] on input "text" at bounding box center [290, 403] width 93 height 41
type input "08:00"
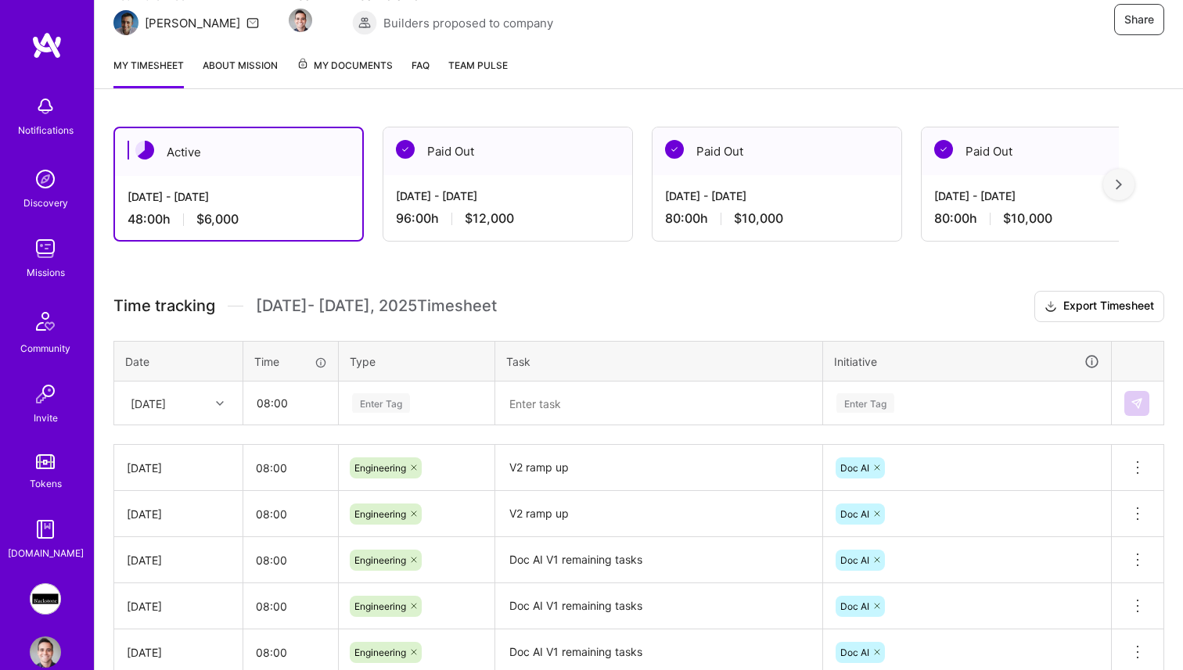
click at [400, 415] on div "Enter Tag" at bounding box center [417, 403] width 154 height 41
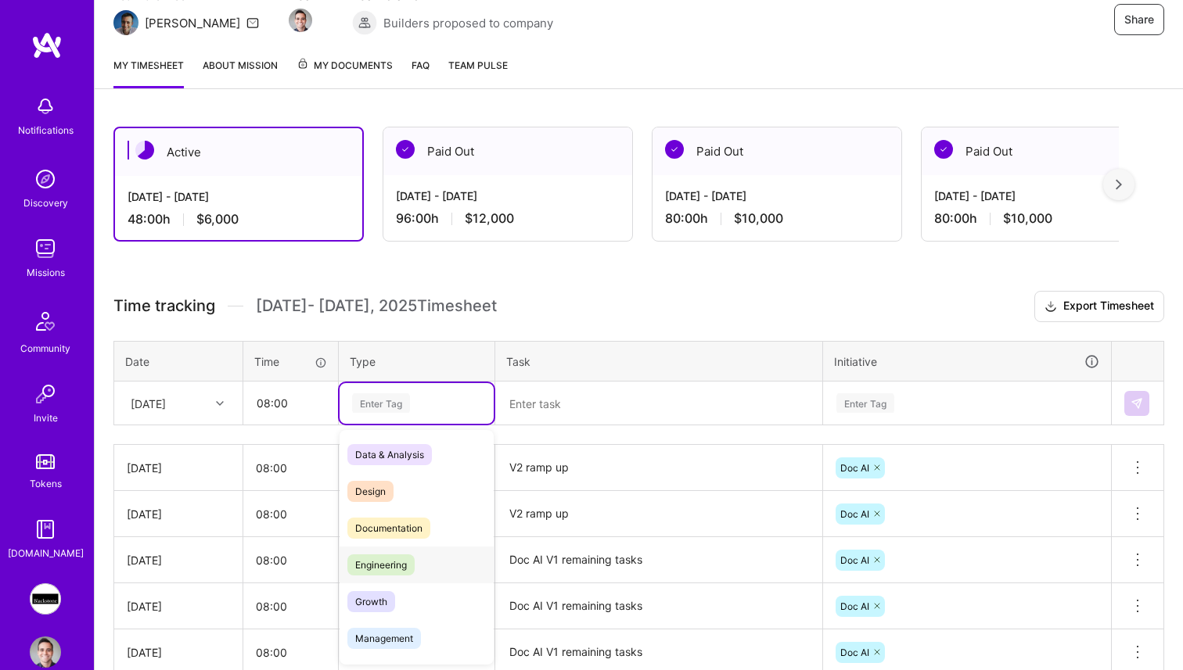
click at [390, 562] on span "Engineering" at bounding box center [380, 565] width 67 height 21
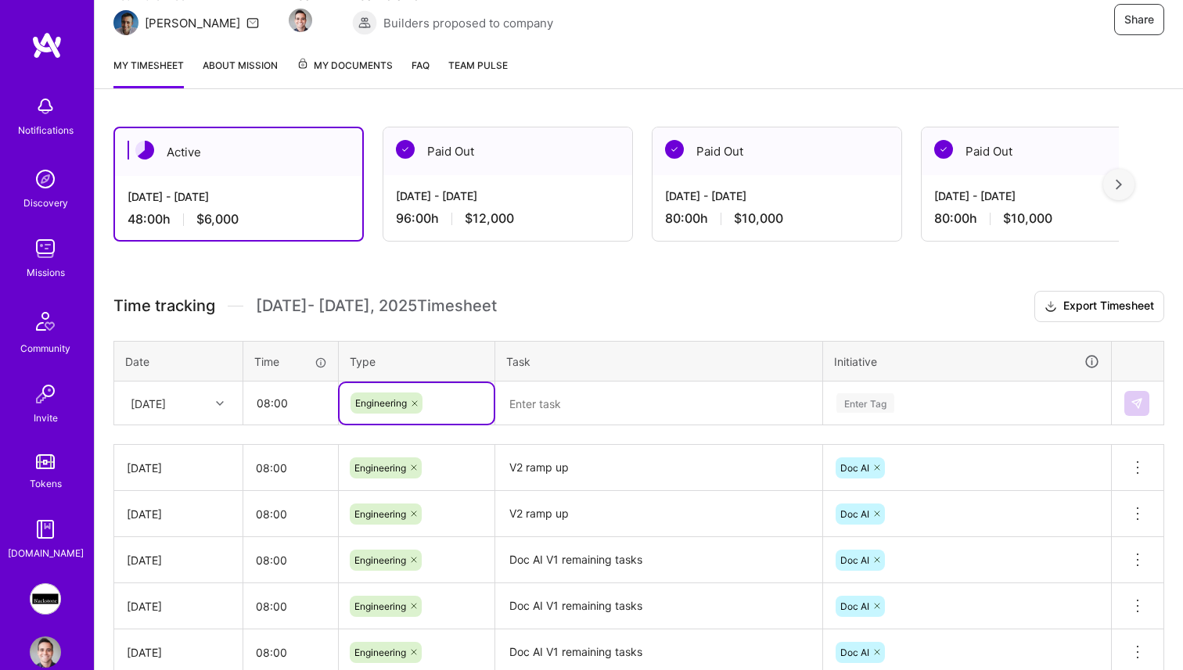
click at [645, 401] on textarea at bounding box center [659, 403] width 324 height 41
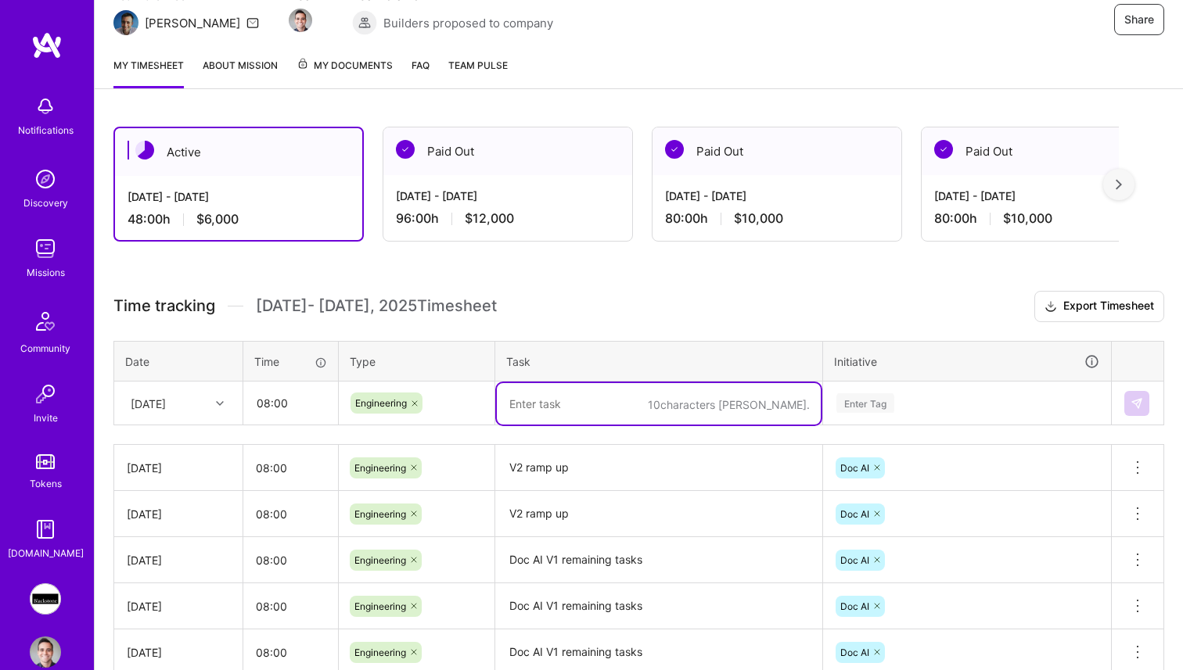
type textarea "D"
type textarea "V"
type textarea "Doc AI V2 Messages"
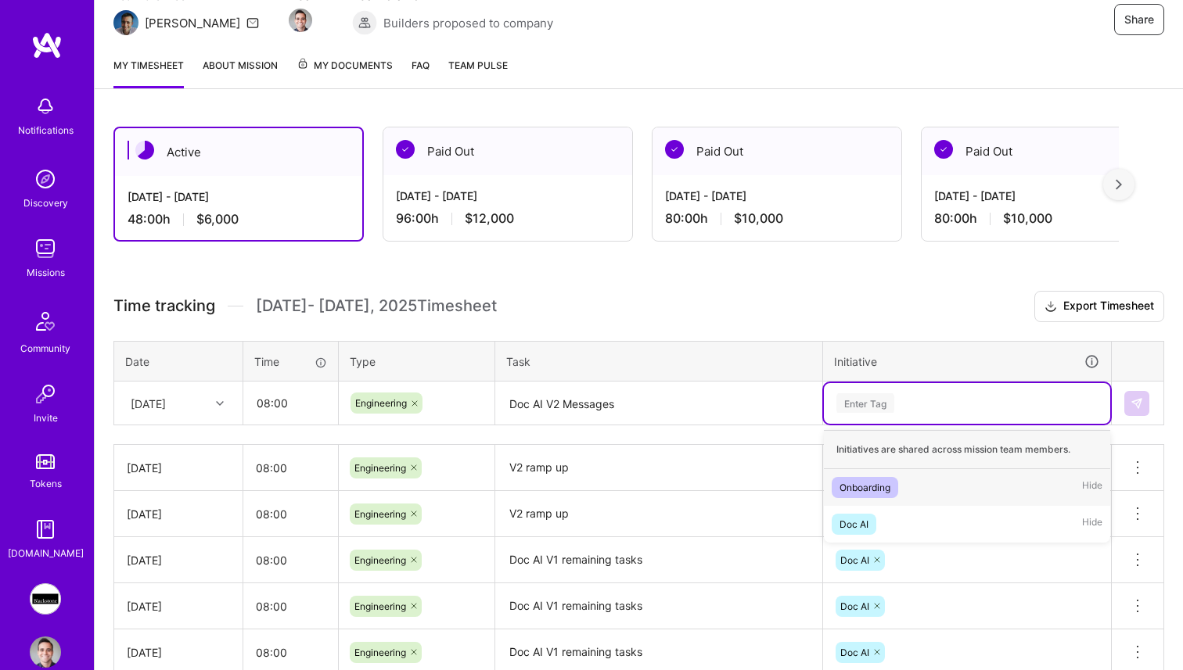
click at [946, 401] on div "Enter Tag" at bounding box center [967, 404] width 264 height 20
click at [905, 528] on div "Doc AI Hide" at bounding box center [967, 524] width 286 height 37
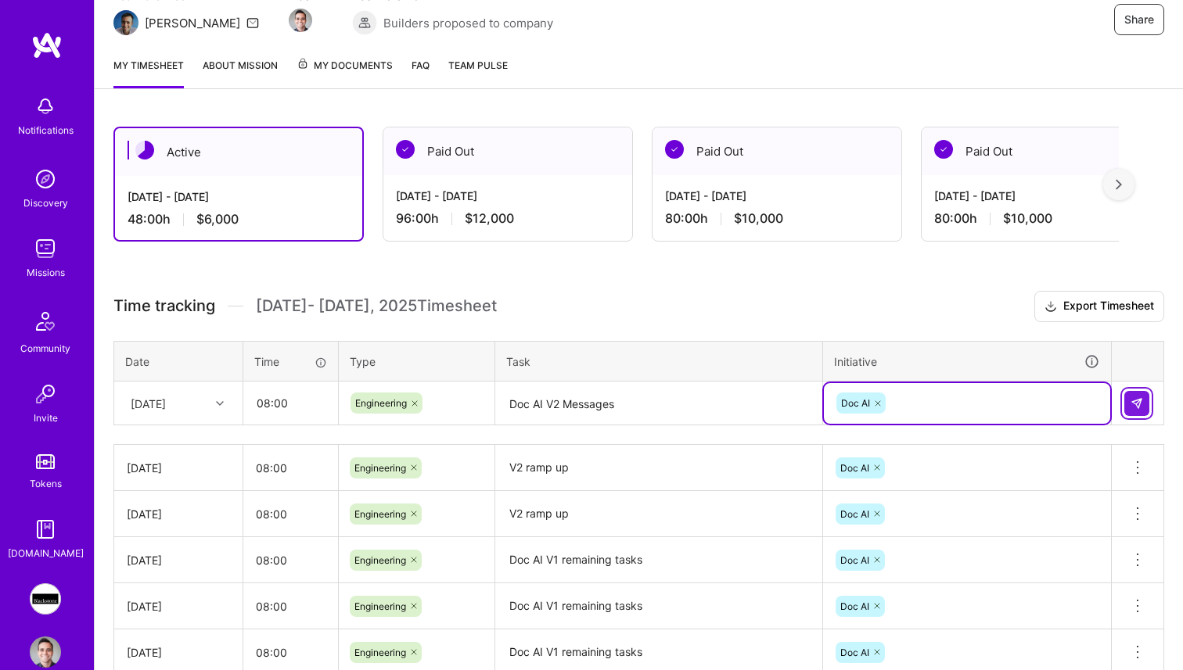
click at [1131, 401] on img at bounding box center [1136, 403] width 13 height 13
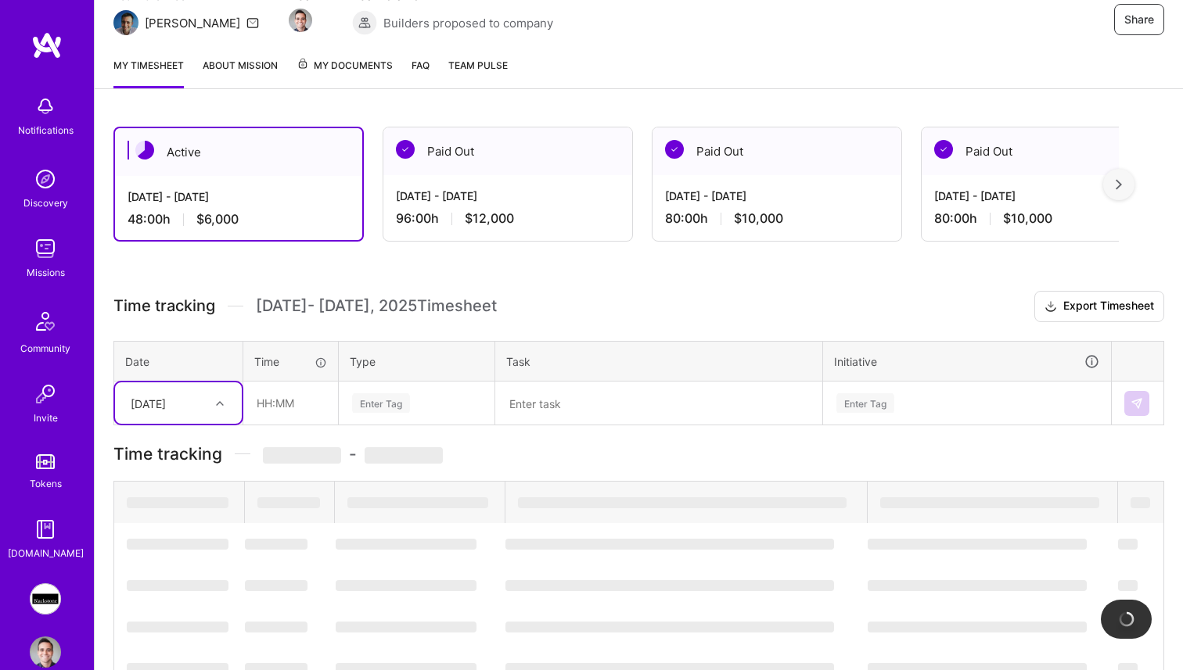
click at [217, 403] on icon at bounding box center [220, 404] width 8 height 8
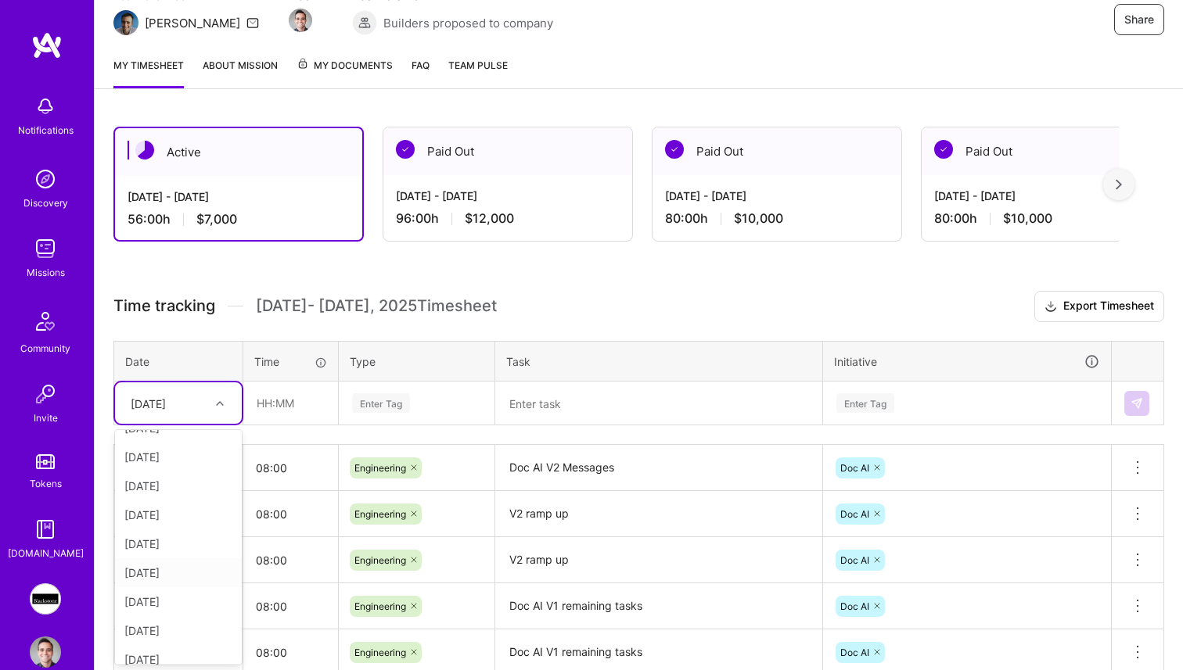
scroll to position [119, 0]
click at [174, 621] on div "[DATE]" at bounding box center [178, 618] width 127 height 29
click at [293, 426] on div "Time tracking [DATE] - [DATE] Timesheet Export Timesheet Date Time Type Task In…" at bounding box center [638, 550] width 1051 height 519
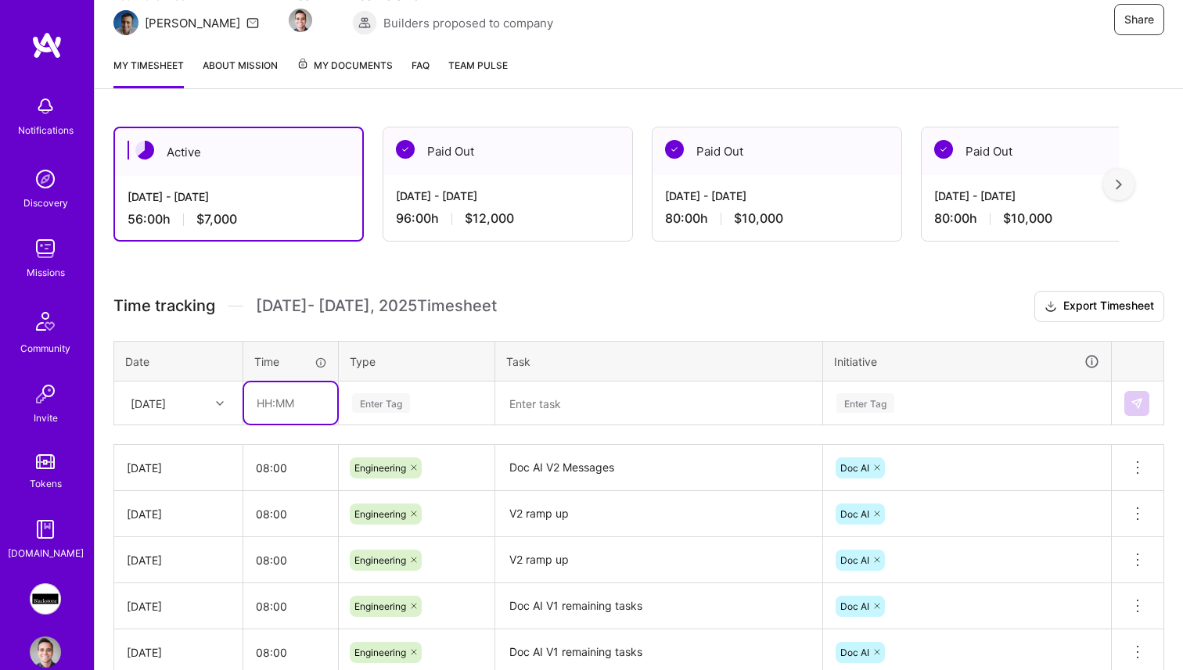
click at [292, 414] on input "text" at bounding box center [290, 403] width 93 height 41
type input "08:00"
click at [411, 396] on div "Enter Tag" at bounding box center [416, 404] width 132 height 20
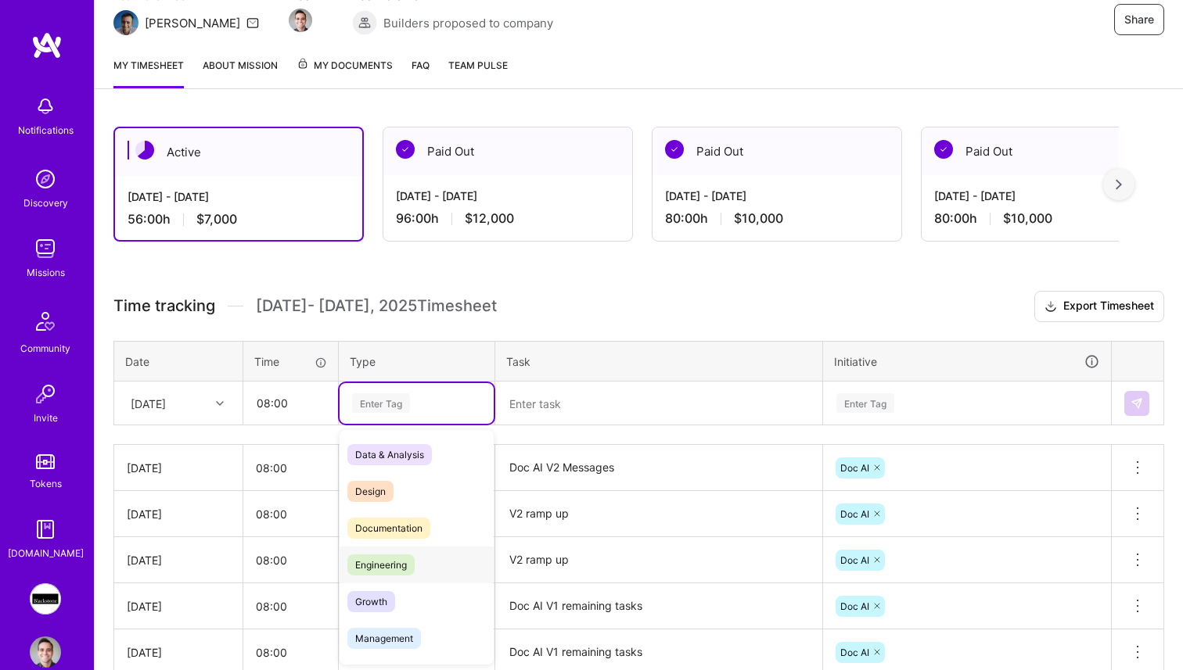
click at [366, 562] on span "Engineering" at bounding box center [380, 565] width 67 height 21
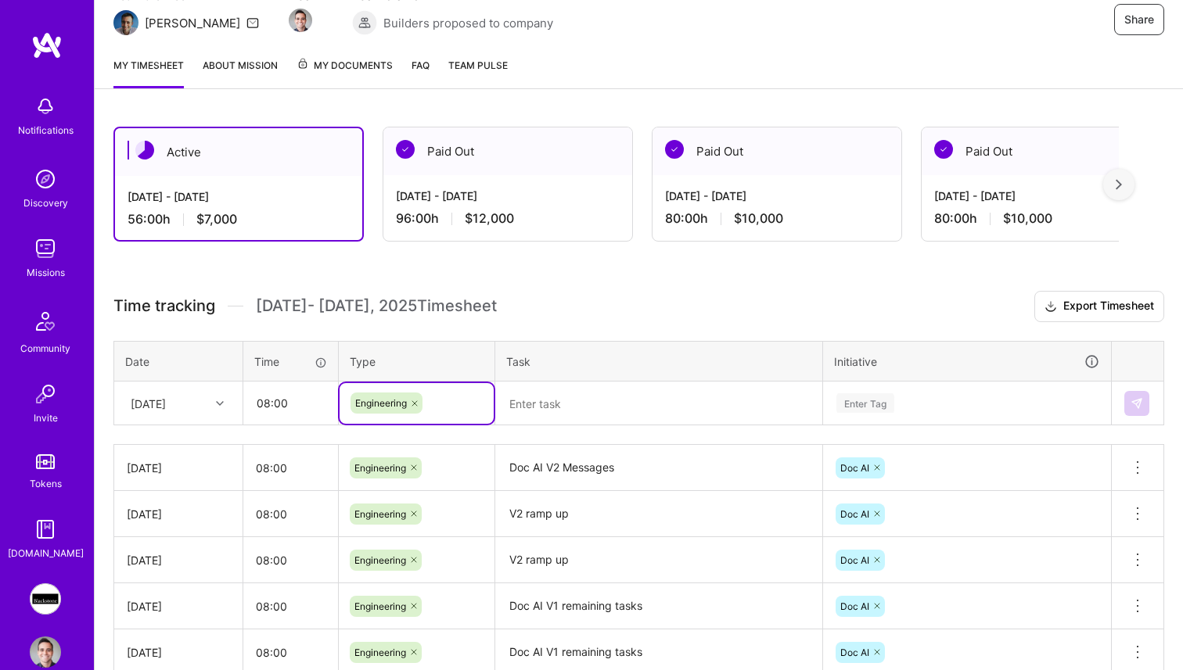
click at [586, 479] on textarea "Doc AI V2 Messages" at bounding box center [659, 468] width 324 height 43
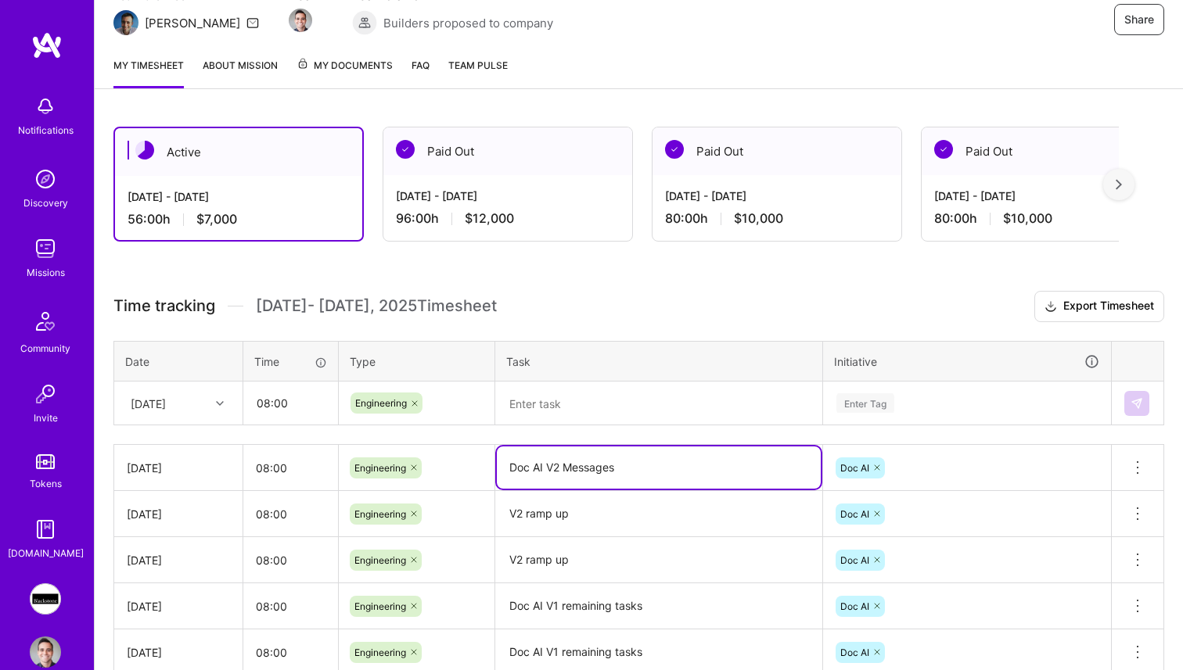
click at [586, 479] on textarea "Doc AI V2 Messages" at bounding box center [659, 468] width 324 height 42
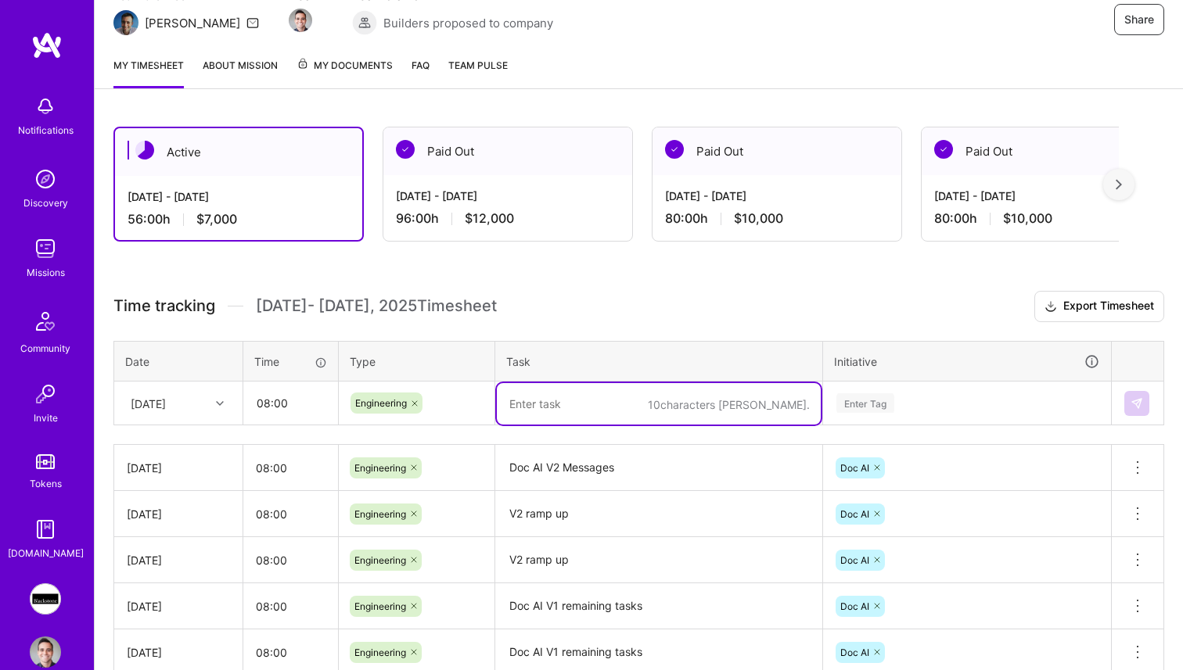
click at [622, 412] on textarea at bounding box center [659, 403] width 324 height 41
paste textarea "Doc AI V2 Messages"
type textarea "Doc AI V2 Messages"
click at [987, 384] on div "Enter Tag" at bounding box center [967, 403] width 286 height 41
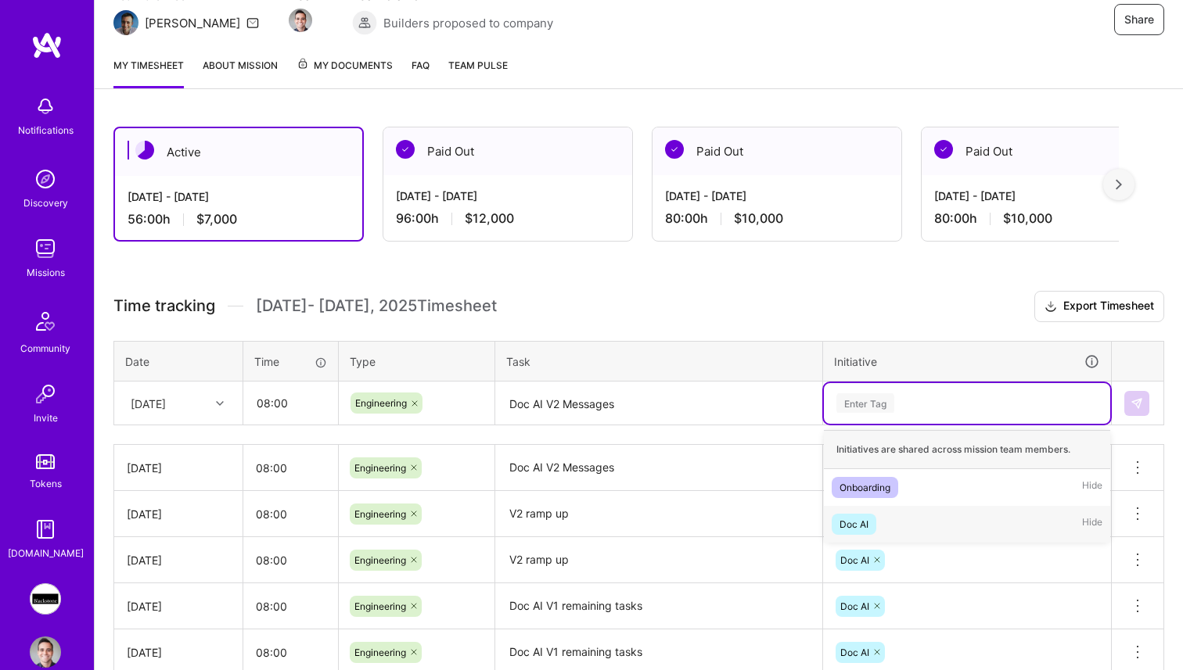
click at [896, 520] on div "Doc AI Hide" at bounding box center [967, 524] width 286 height 37
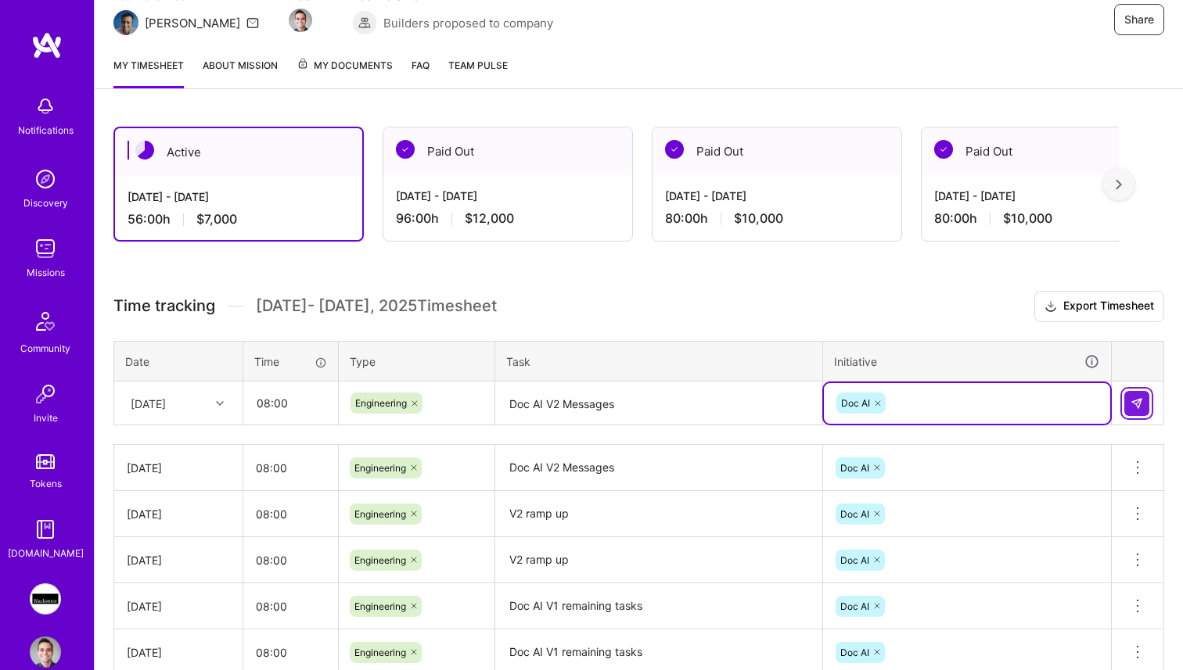
click at [1134, 395] on button at bounding box center [1136, 403] width 25 height 25
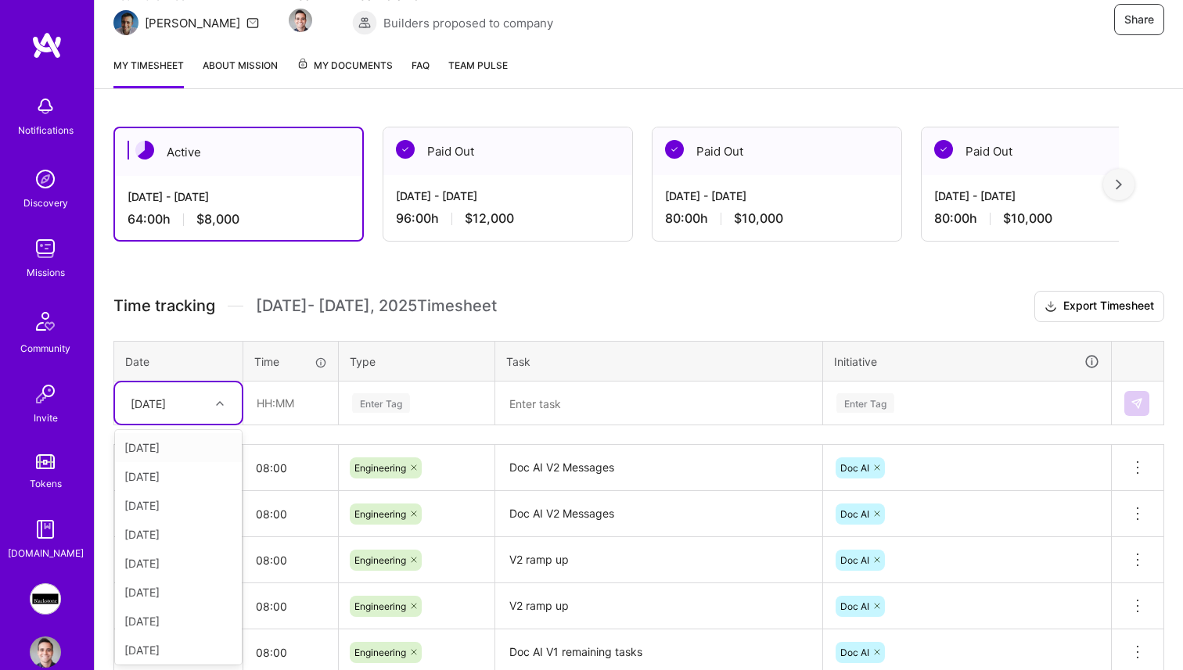
click at [166, 408] on div "[DATE]" at bounding box center [148, 403] width 35 height 16
click at [164, 646] on div "[DATE]" at bounding box center [178, 647] width 127 height 29
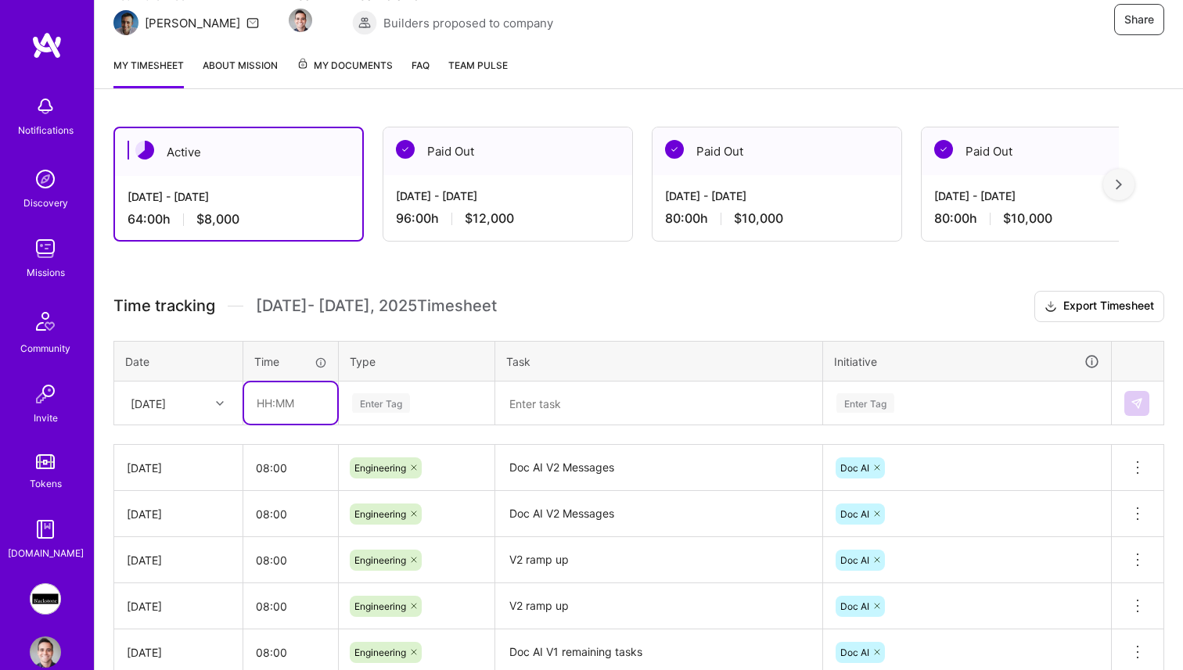
click at [326, 412] on input "text" at bounding box center [290, 403] width 93 height 41
type input "08:00"
click at [414, 409] on div "Enter Tag" at bounding box center [416, 404] width 132 height 20
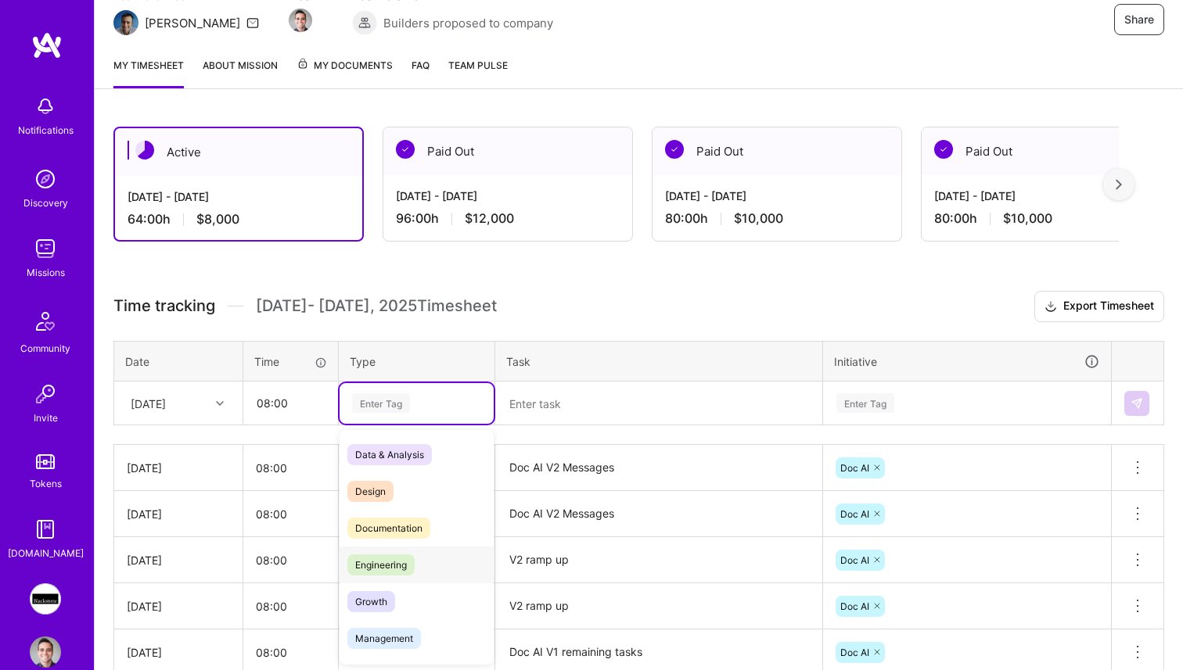
click at [380, 569] on span "Engineering" at bounding box center [380, 565] width 67 height 21
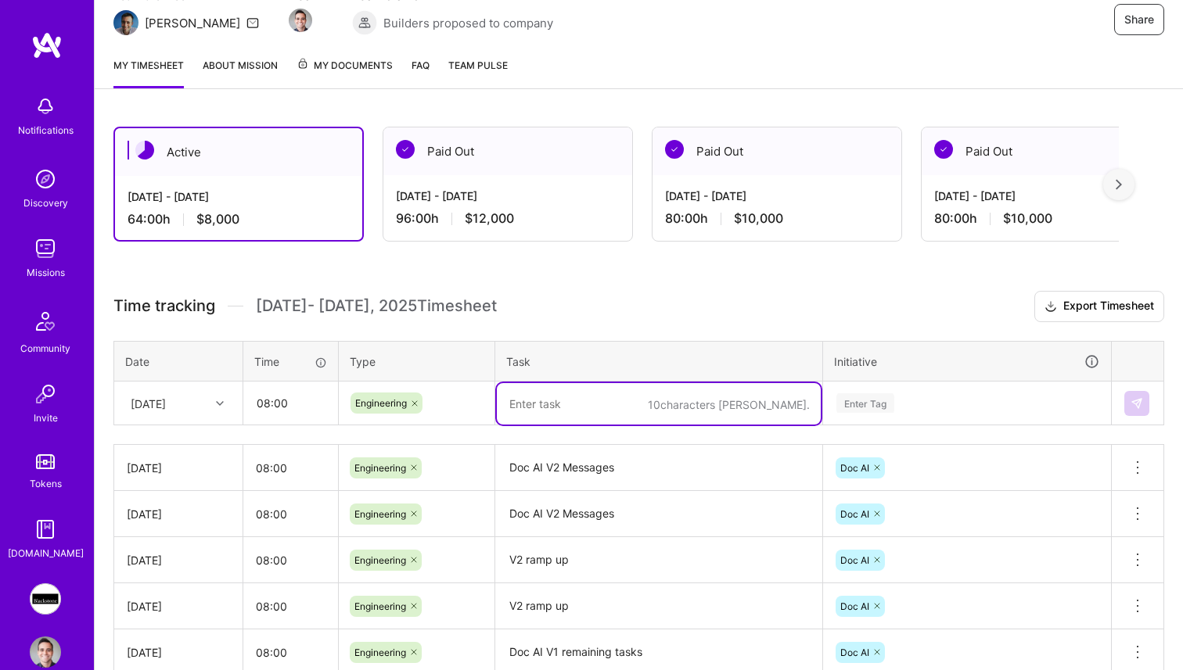
click at [627, 402] on textarea at bounding box center [659, 403] width 324 height 41
paste textarea "Doc AI V2 Messages"
type textarea "Doc AI V2 Messages"
click at [907, 421] on div "Enter Tag" at bounding box center [967, 403] width 286 height 41
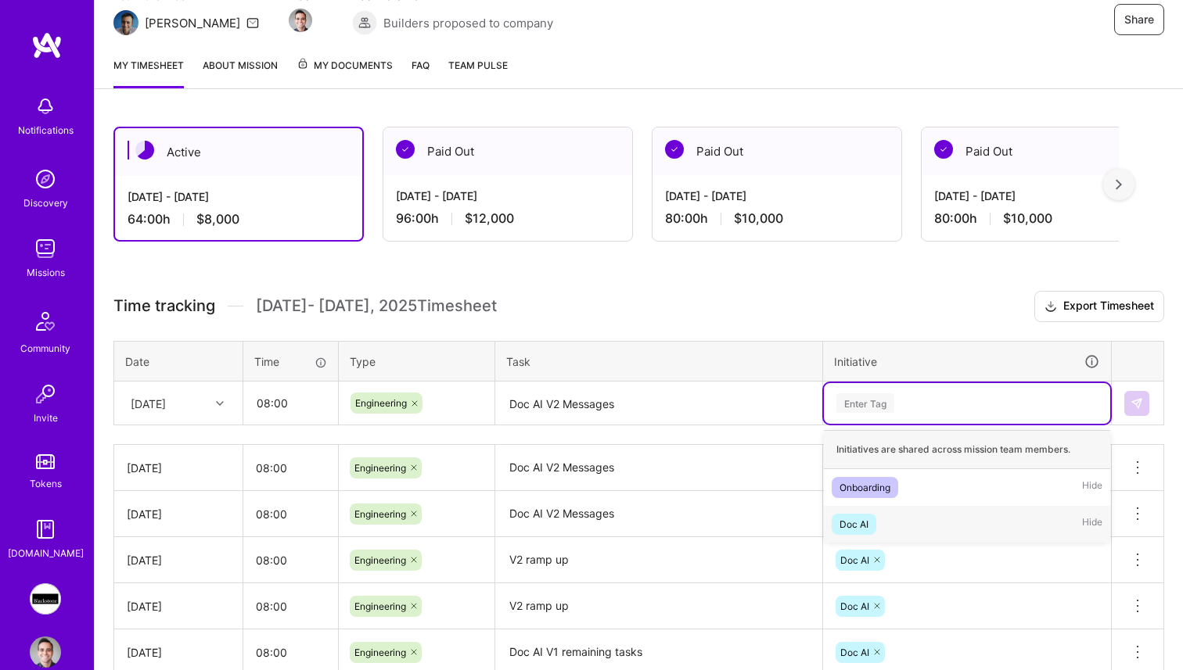
click at [893, 512] on div "Doc AI Hide" at bounding box center [967, 524] width 286 height 37
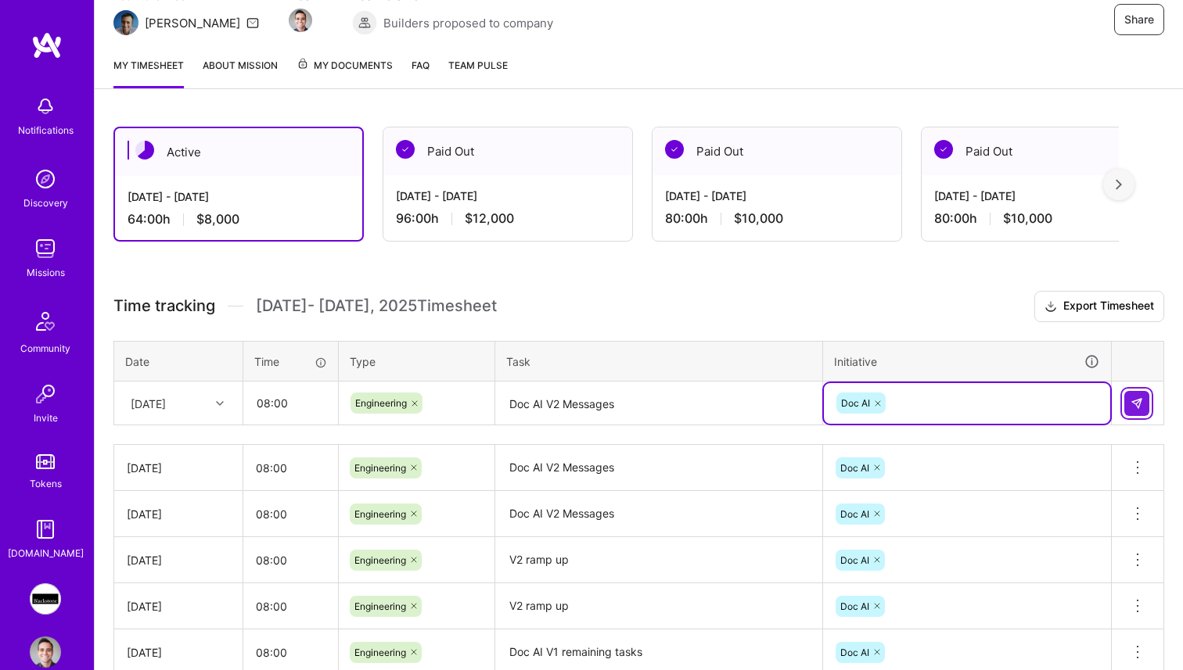
click at [1129, 404] on button at bounding box center [1136, 403] width 25 height 25
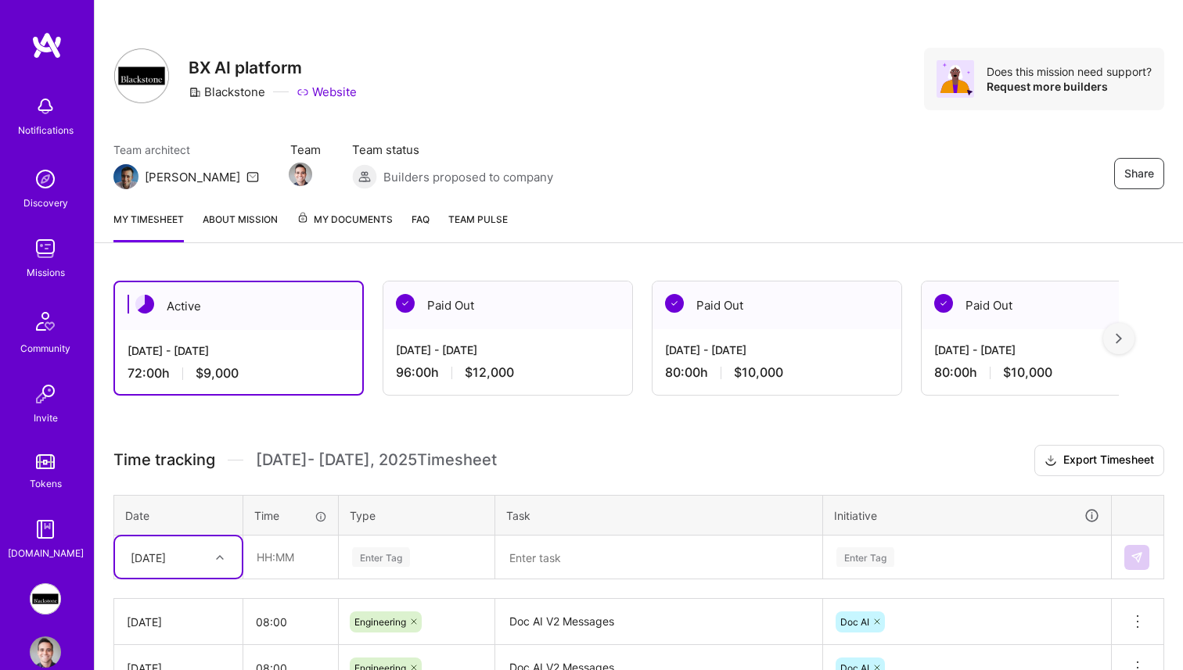
scroll to position [0, 0]
